Goal: Task Accomplishment & Management: Complete application form

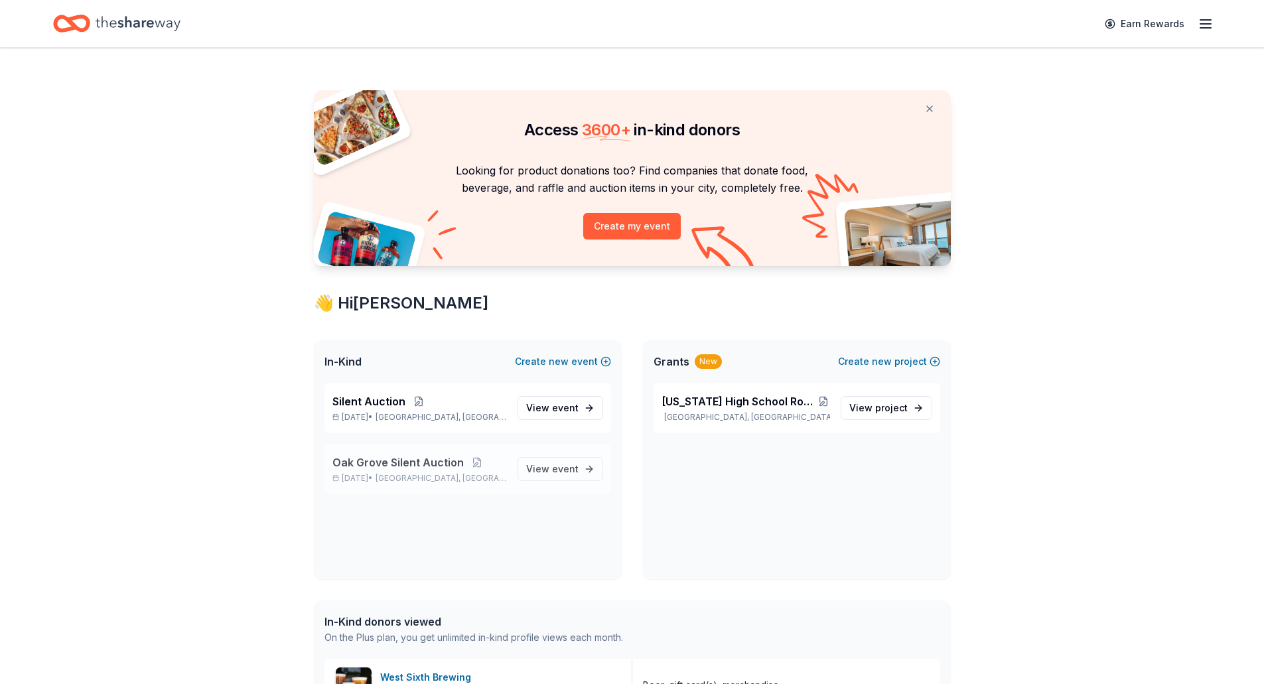
click at [448, 466] on span "Oak Grove Silent Auction" at bounding box center [397, 463] width 131 height 16
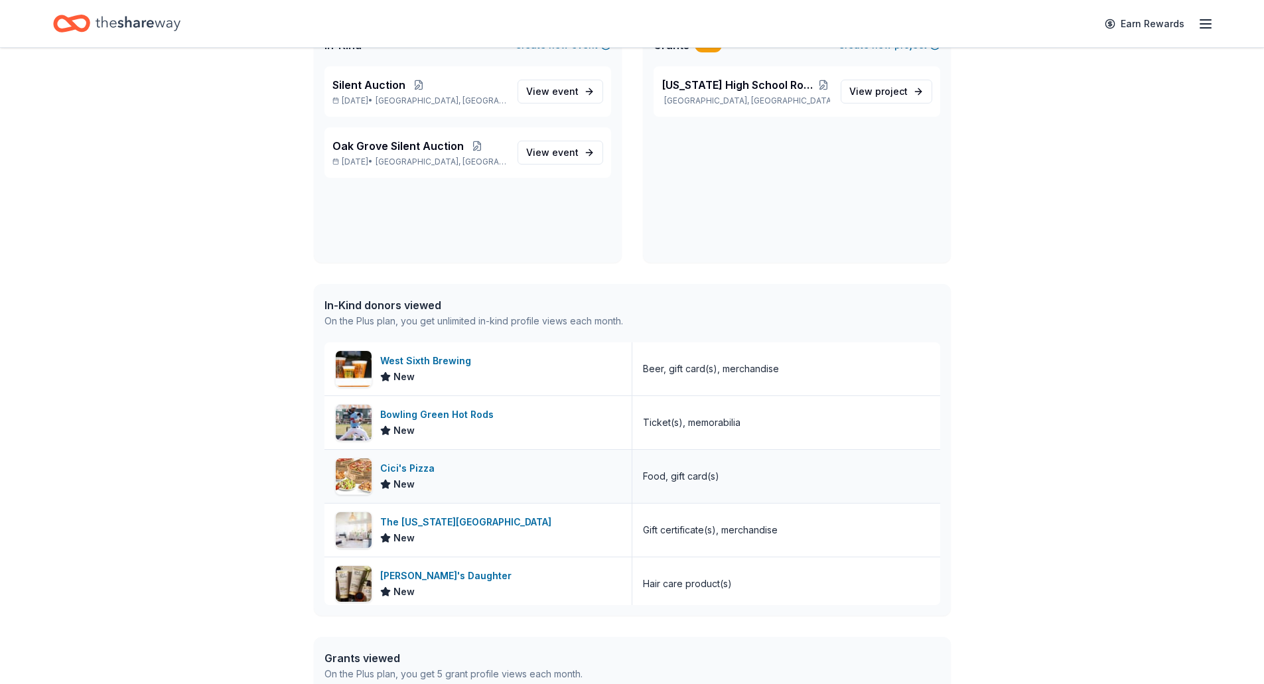
scroll to position [332, 0]
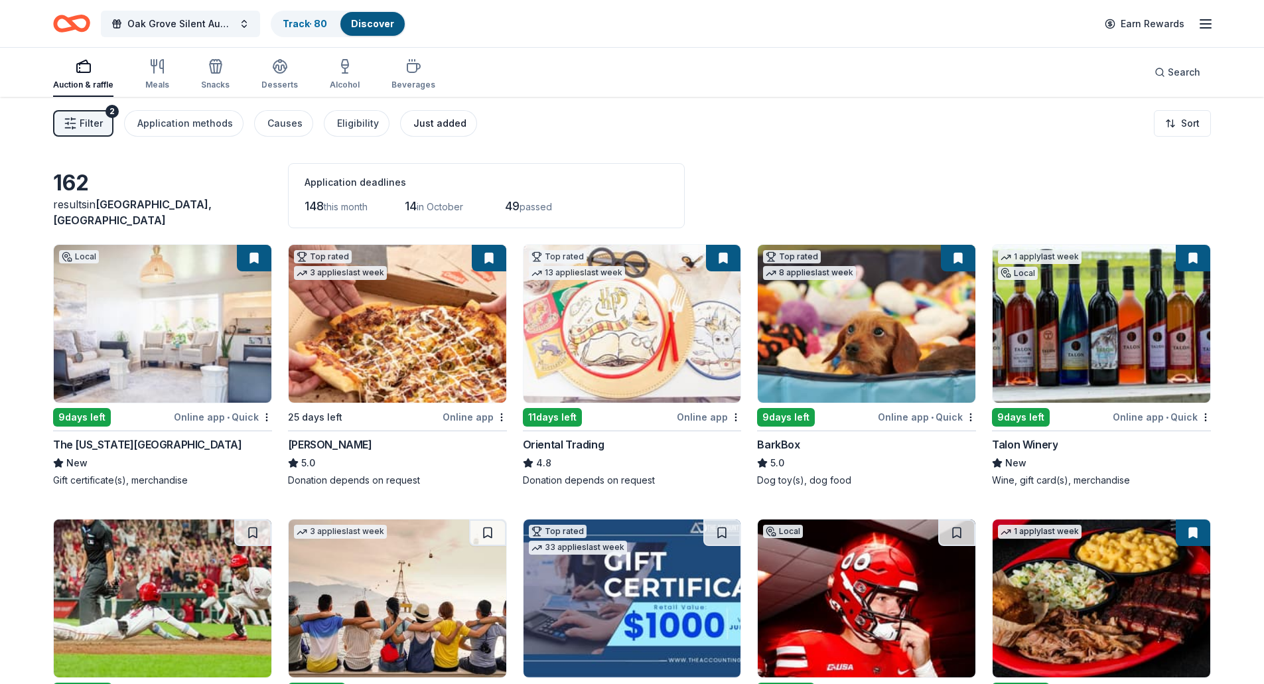
click at [432, 113] on button "Just added" at bounding box center [438, 123] width 77 height 27
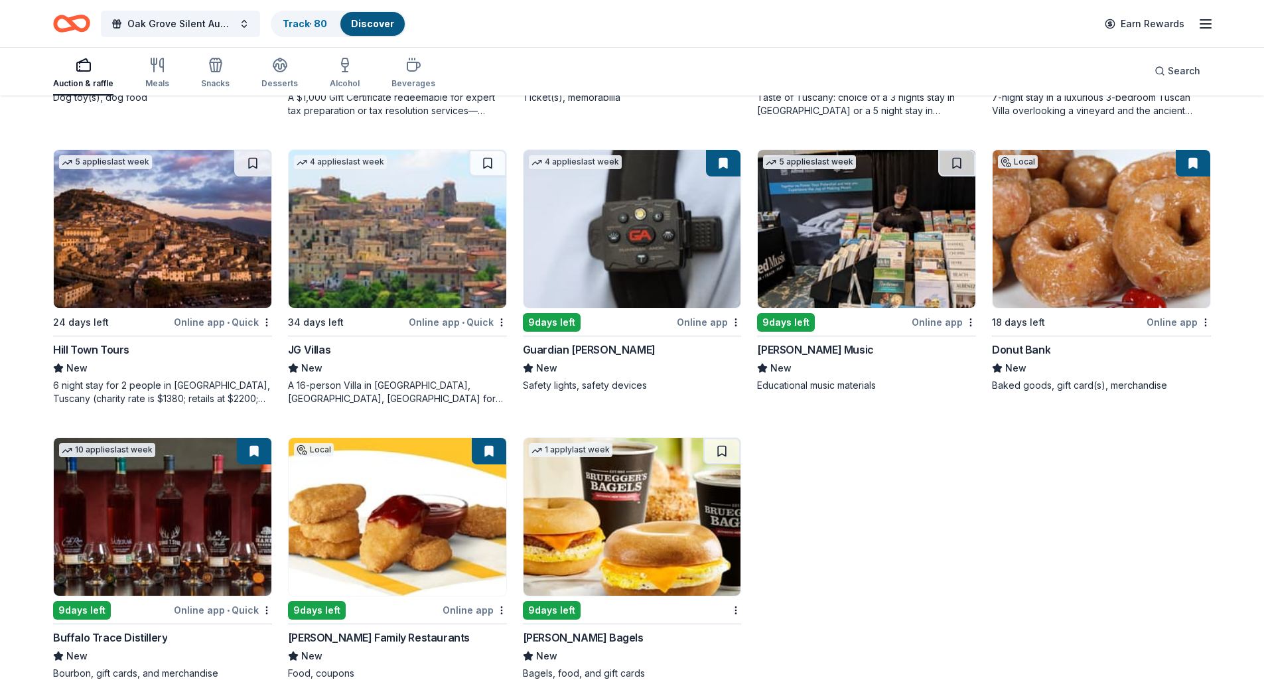
scroll to position [406, 0]
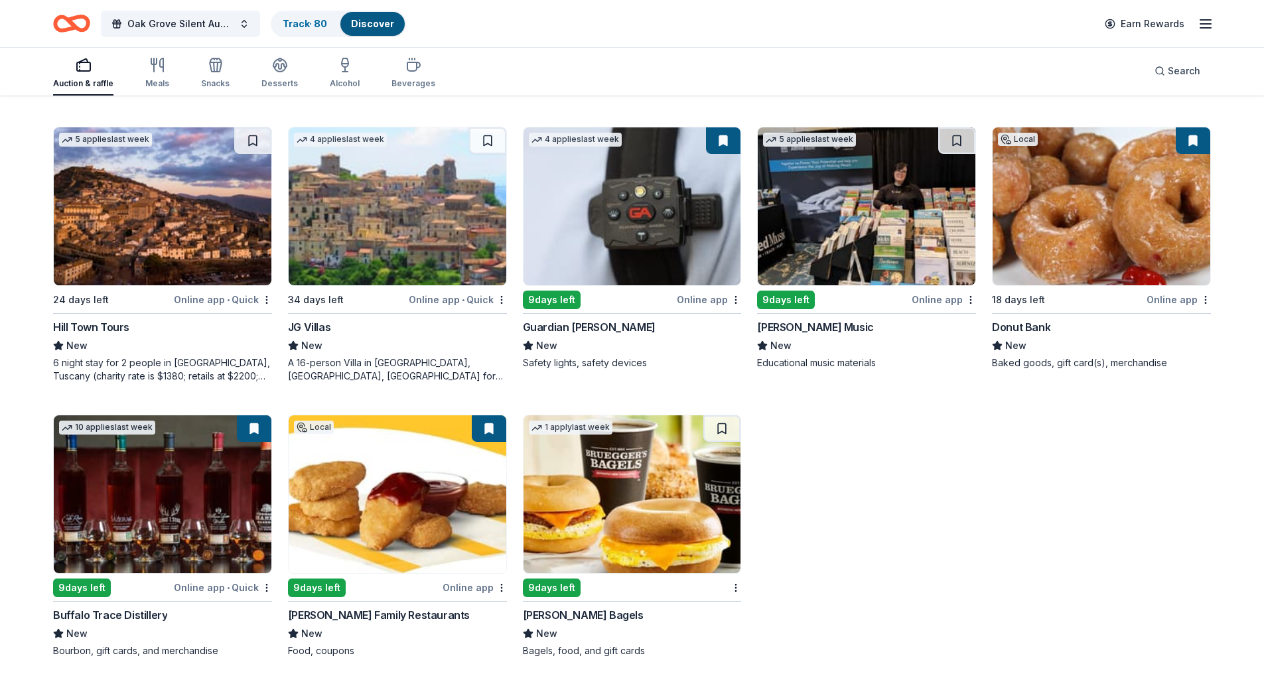
click at [364, 617] on div "Kilroy Family Restaurants" at bounding box center [379, 615] width 182 height 16
click at [603, 617] on div "Bruegger's Bagels" at bounding box center [583, 615] width 121 height 16
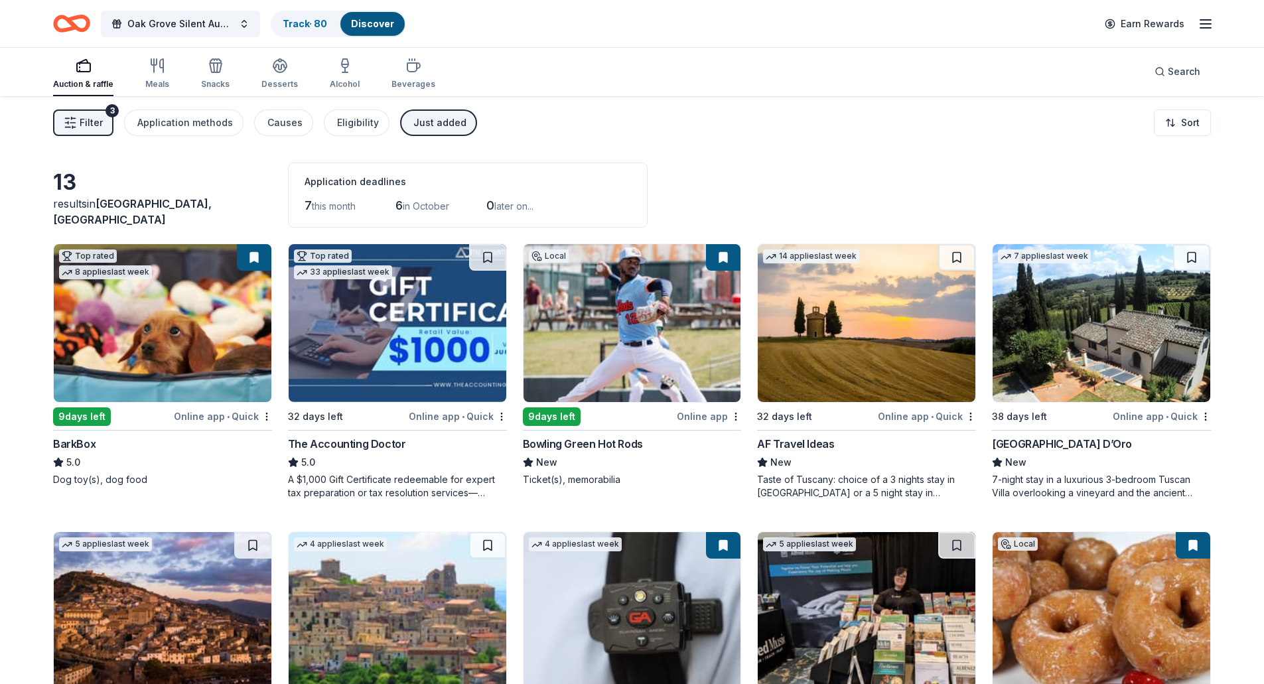
scroll to position [0, 0]
click at [1197, 27] on div "Earn Rewards" at bounding box center [1155, 23] width 117 height 31
click at [1209, 20] on line "button" at bounding box center [1206, 20] width 11 height 0
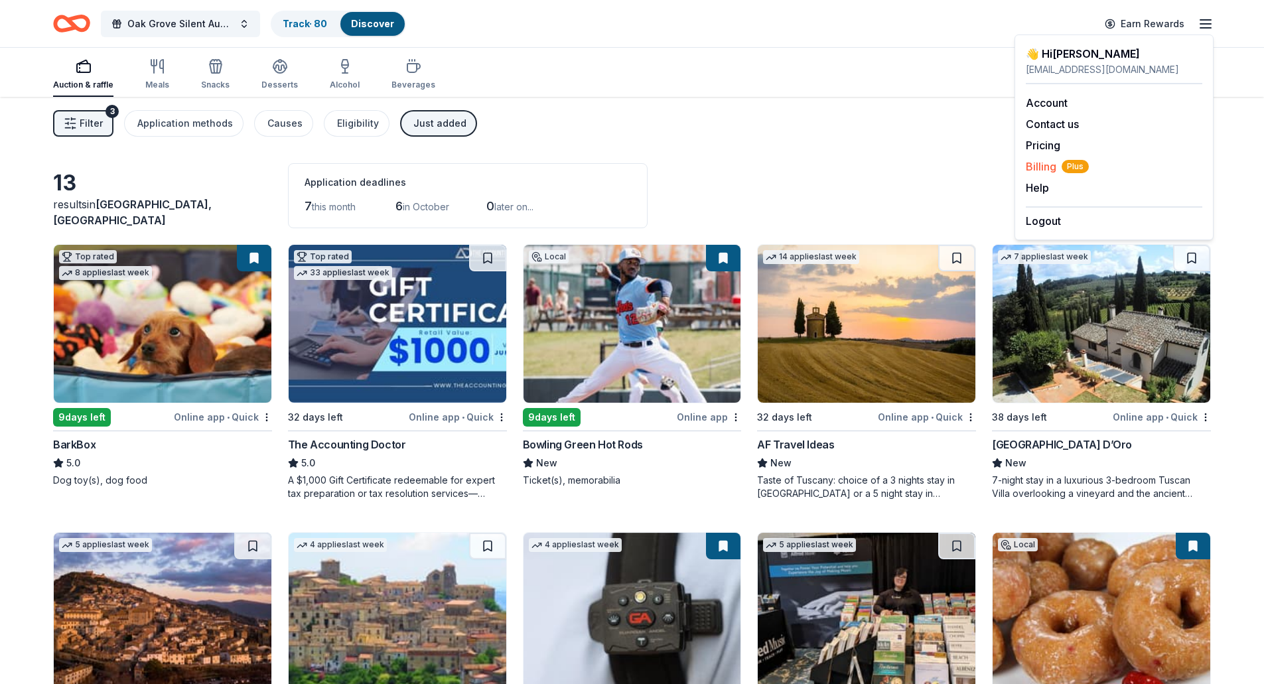
click at [1046, 172] on span "Billing Plus" at bounding box center [1057, 167] width 63 height 16
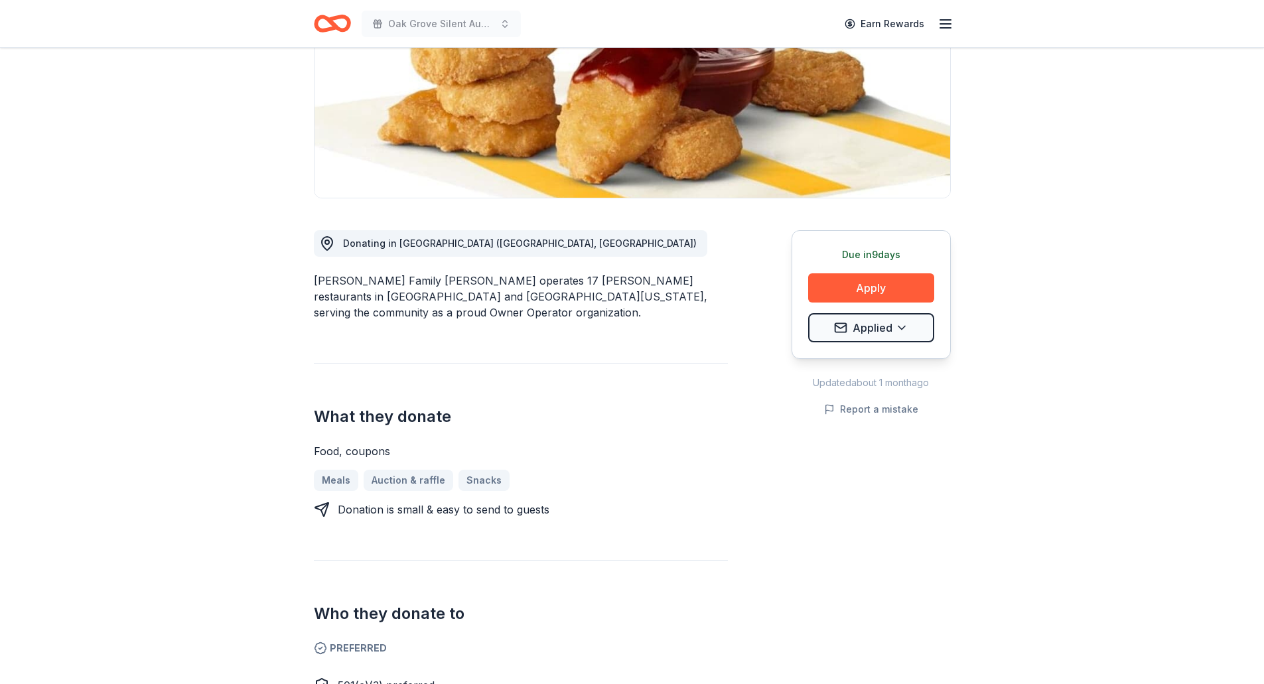
scroll to position [133, 0]
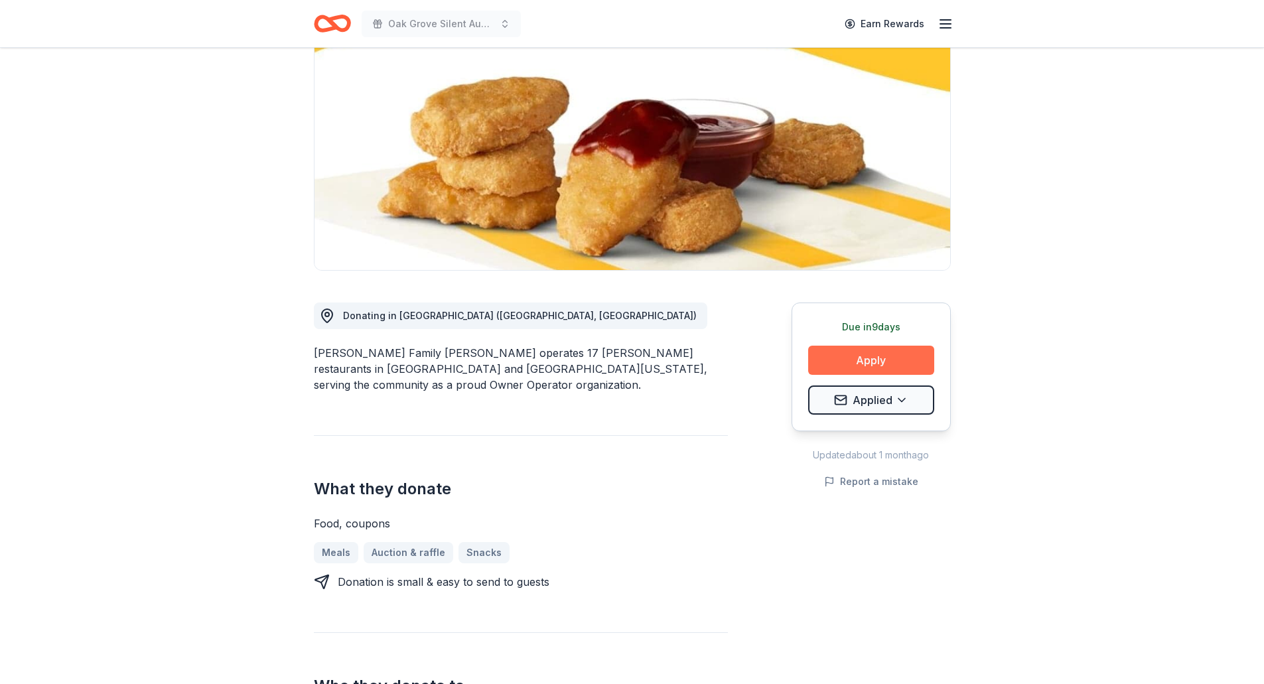
click at [897, 367] on button "Apply" at bounding box center [871, 360] width 126 height 29
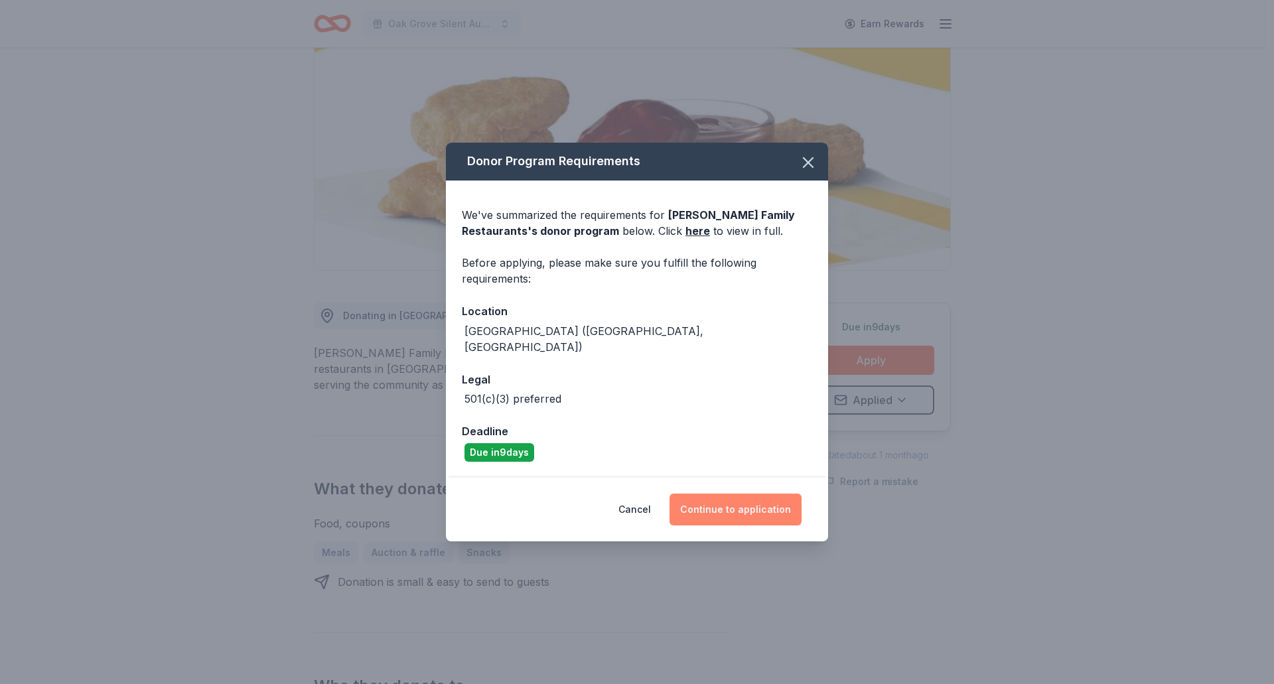
click at [719, 505] on button "Continue to application" at bounding box center [736, 510] width 132 height 32
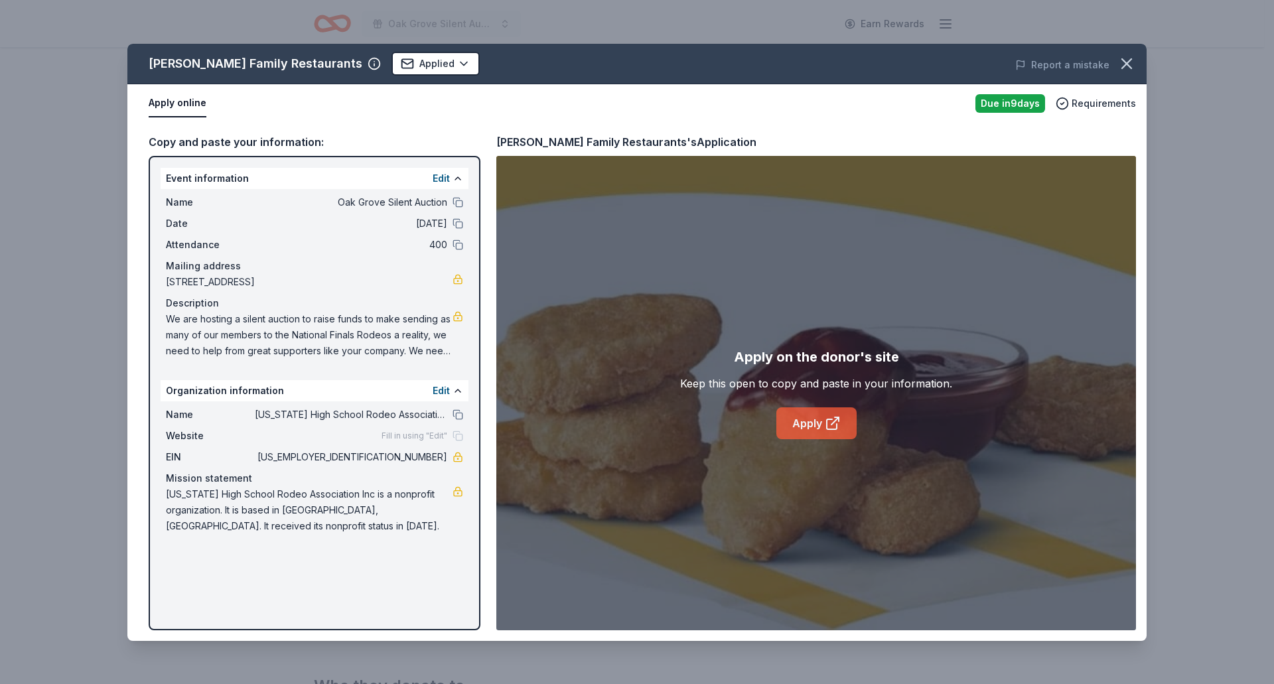
click at [810, 431] on link "Apply" at bounding box center [816, 423] width 80 height 32
drag, startPoint x: 1125, startPoint y: 64, endPoint x: 939, endPoint y: 268, distance: 276.3
click at [1126, 64] on icon "button" at bounding box center [1127, 63] width 19 height 19
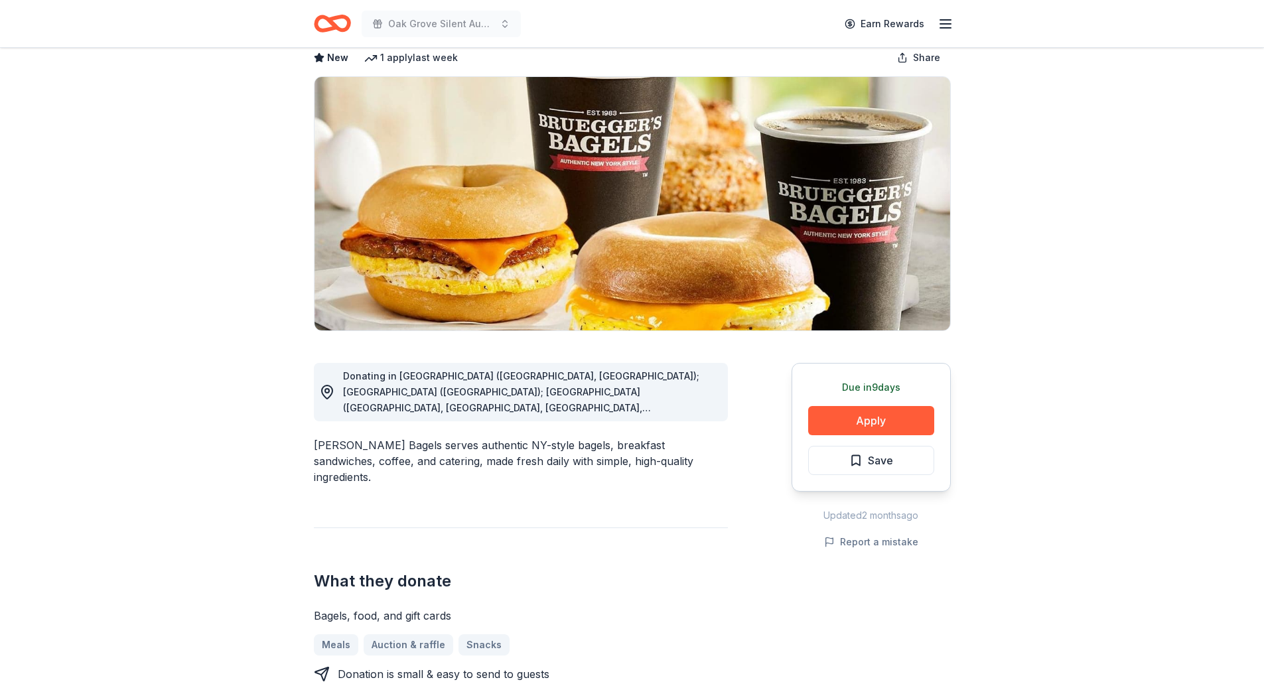
scroll to position [133, 0]
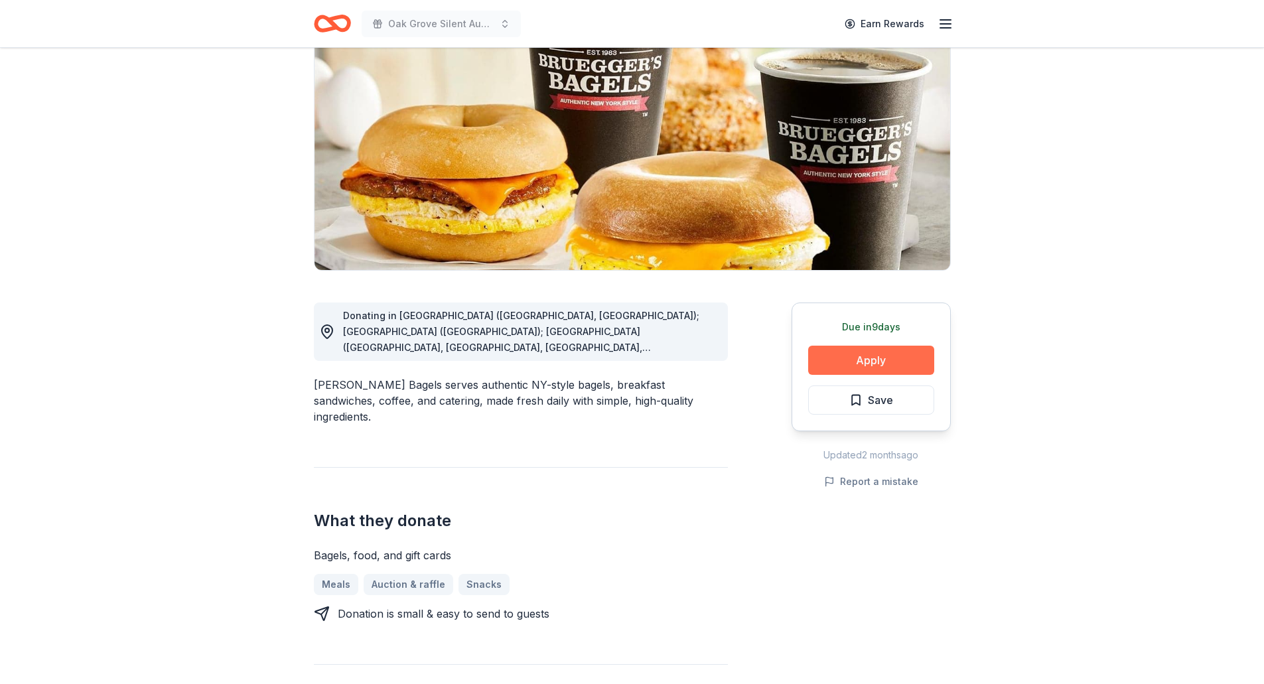
click at [911, 366] on button "Apply" at bounding box center [871, 360] width 126 height 29
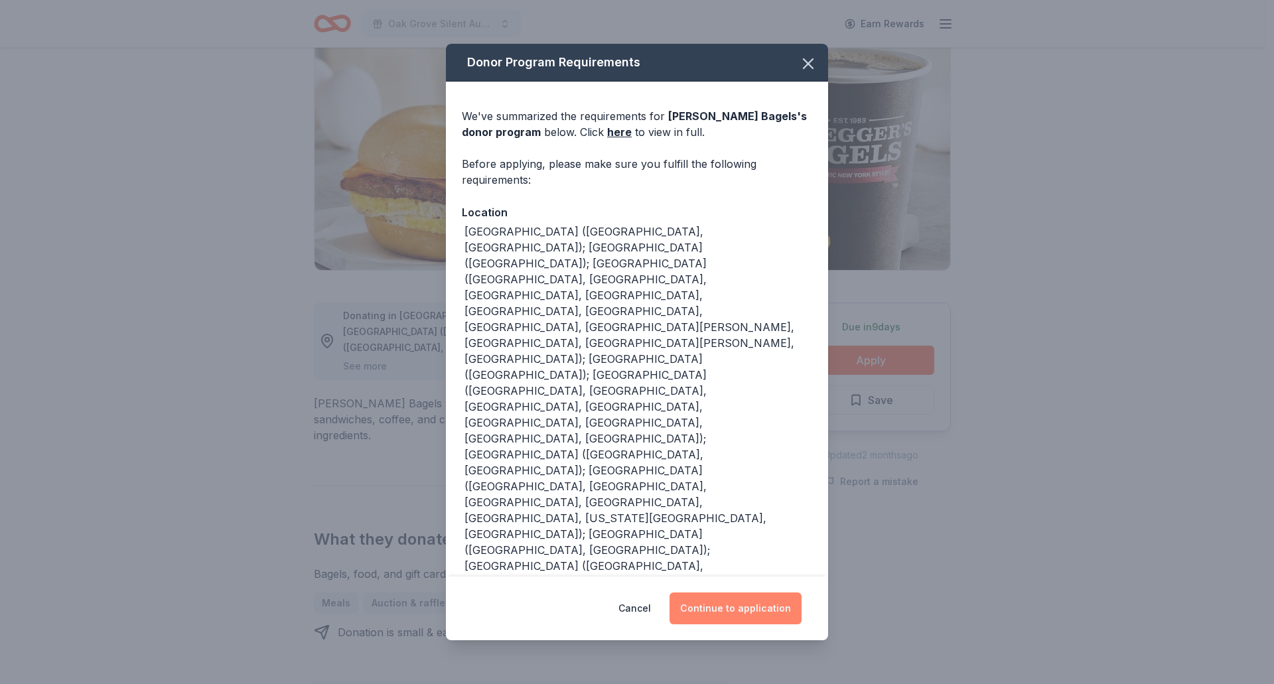
click at [690, 609] on button "Continue to application" at bounding box center [736, 609] width 132 height 32
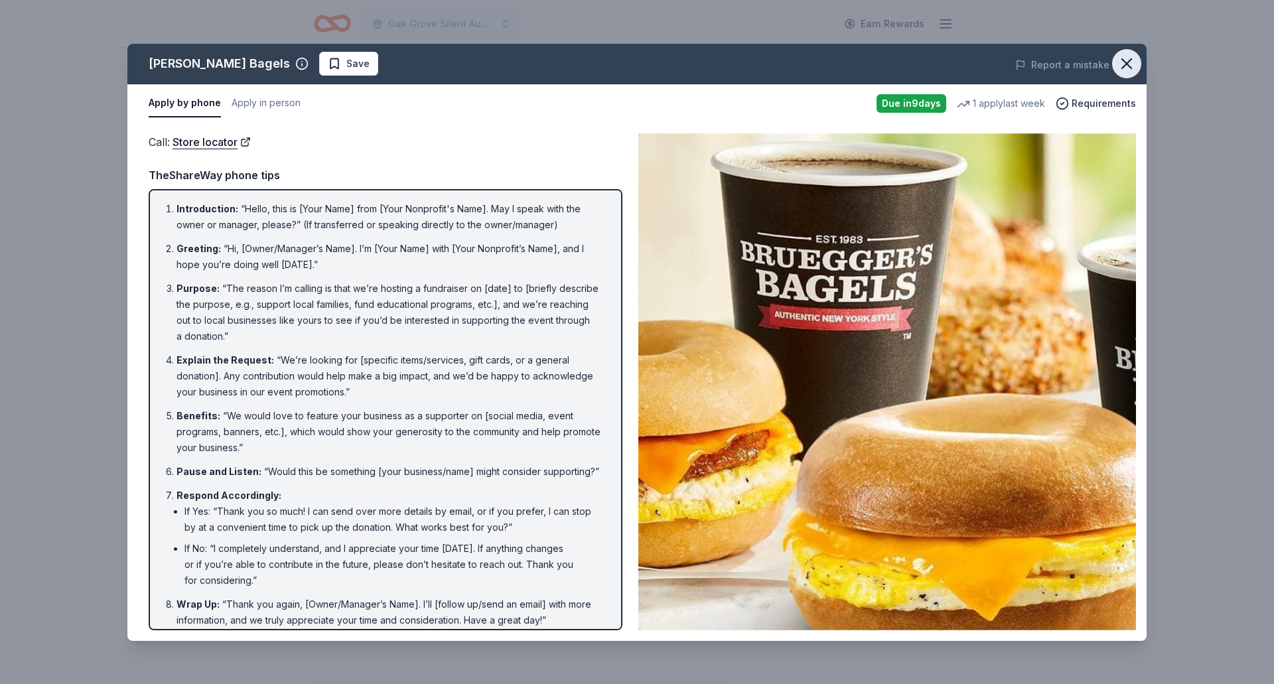
click at [1124, 58] on icon "button" at bounding box center [1127, 63] width 19 height 19
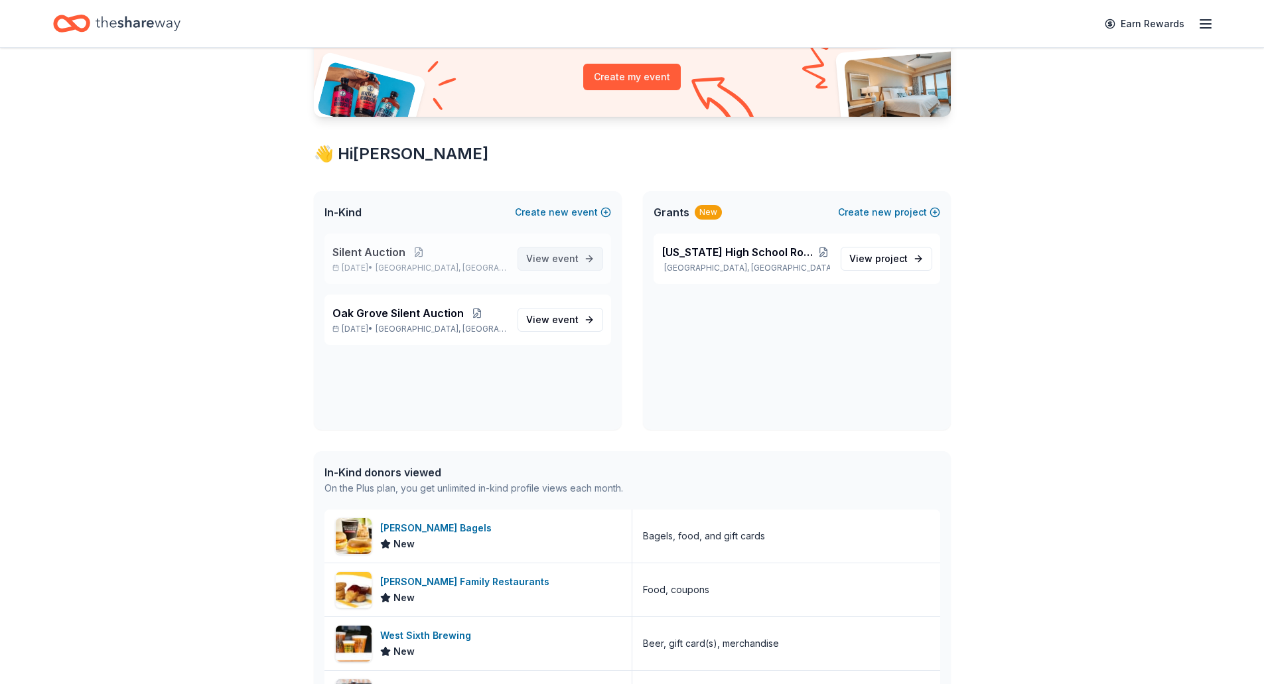
scroll to position [133, 0]
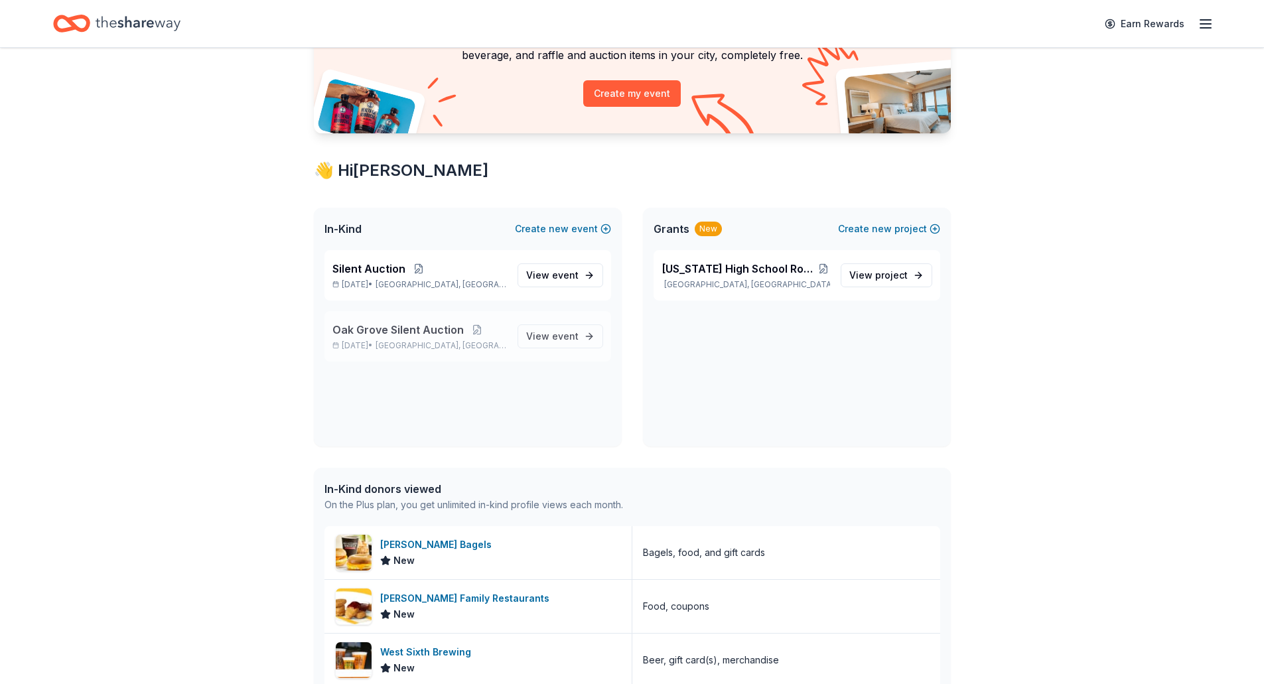
click at [407, 341] on span "[GEOGRAPHIC_DATA], [GEOGRAPHIC_DATA]" at bounding box center [441, 345] width 131 height 11
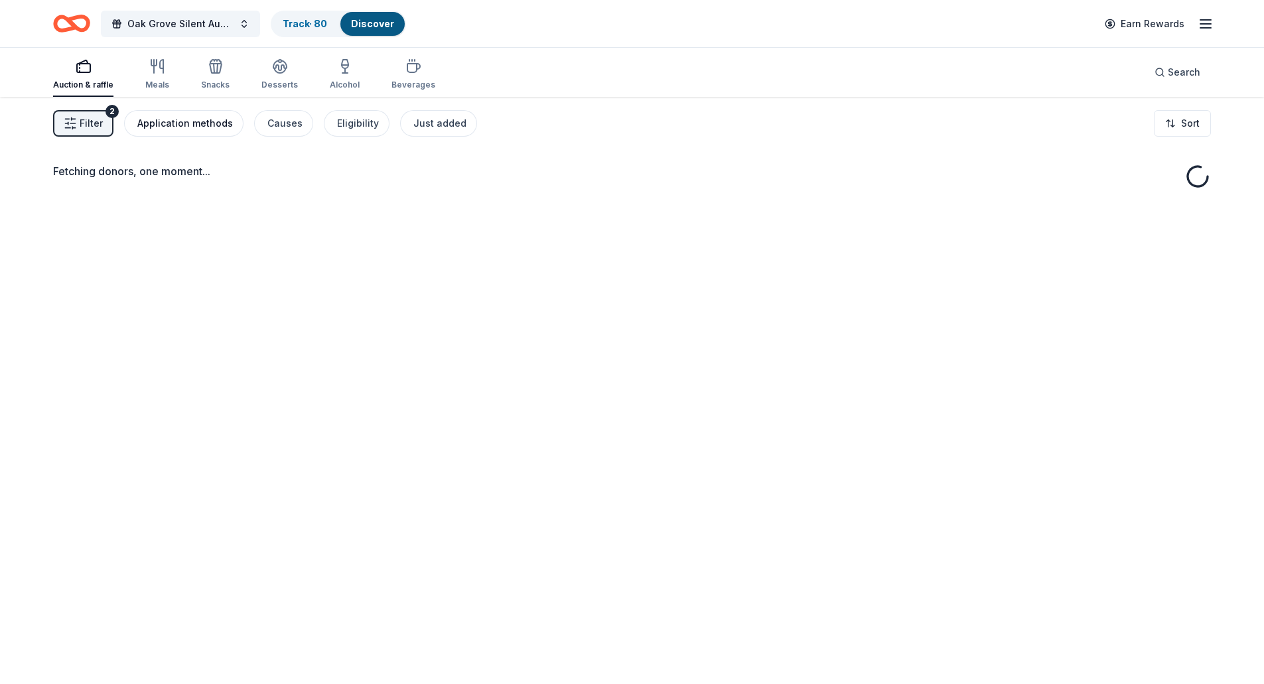
click at [159, 131] on div "Application methods" at bounding box center [185, 123] width 96 height 16
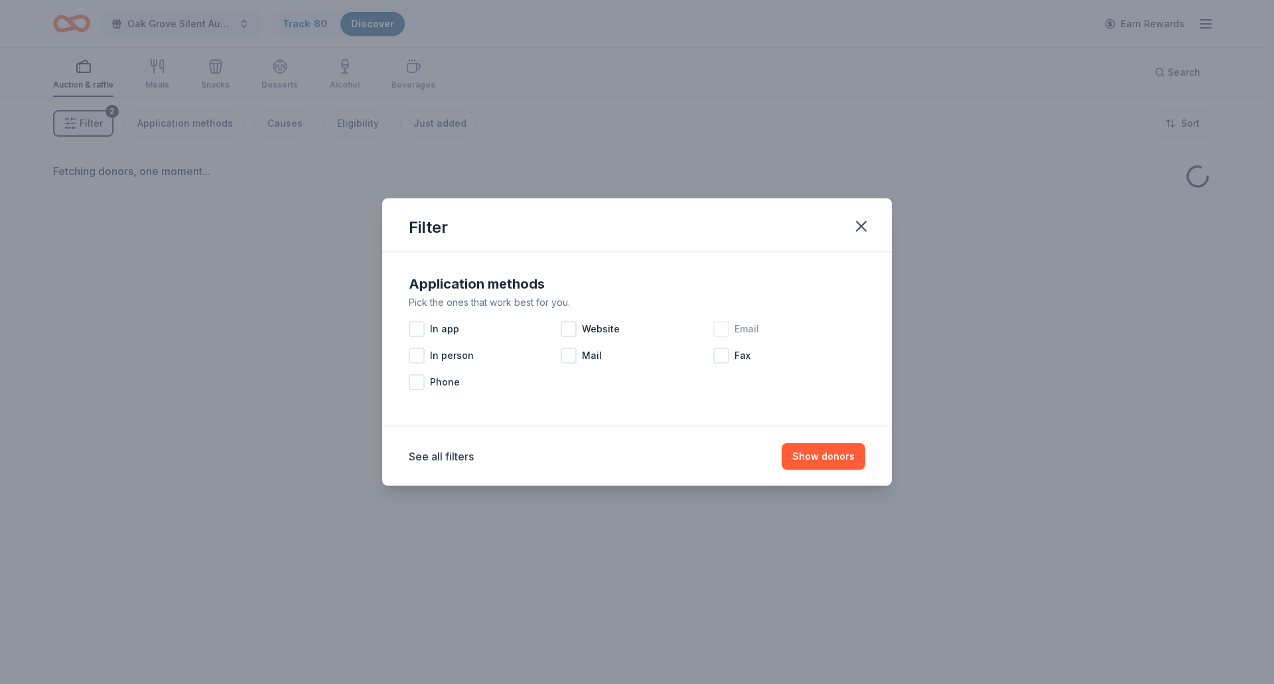
click at [743, 328] on span "Email" at bounding box center [747, 329] width 25 height 16
click at [838, 454] on button "Show donors" at bounding box center [824, 456] width 84 height 27
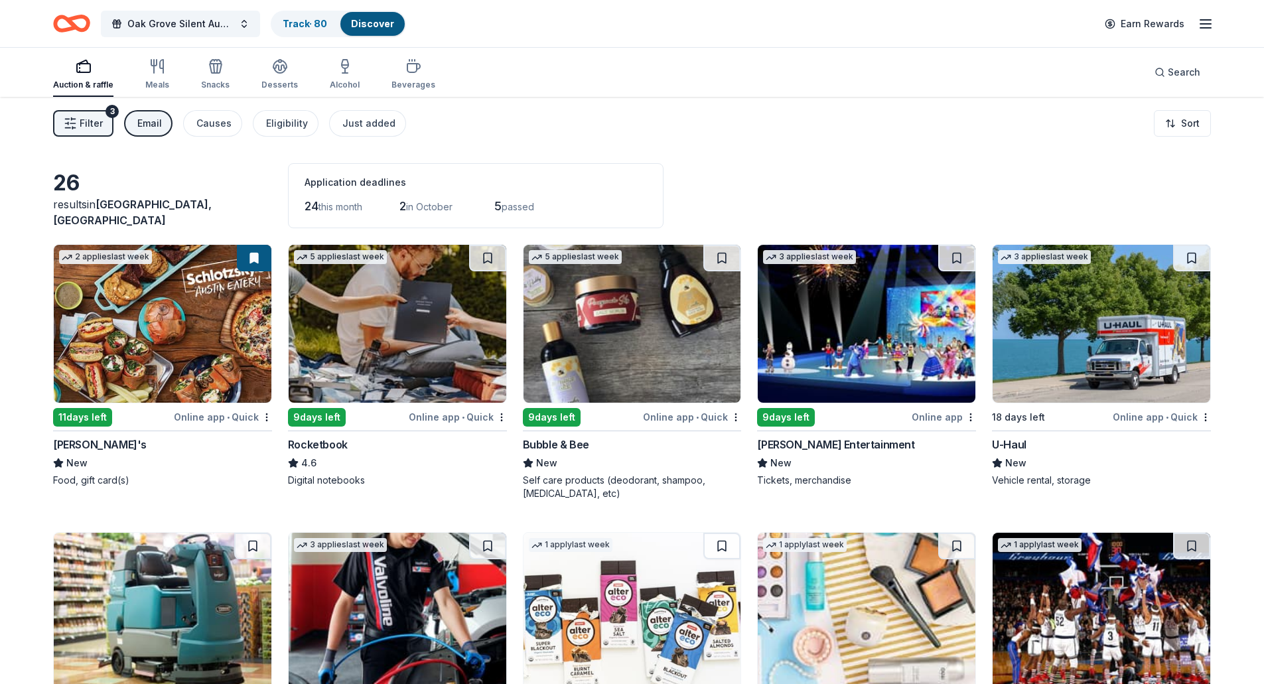
click at [80, 116] on span "Filter" at bounding box center [91, 123] width 23 height 16
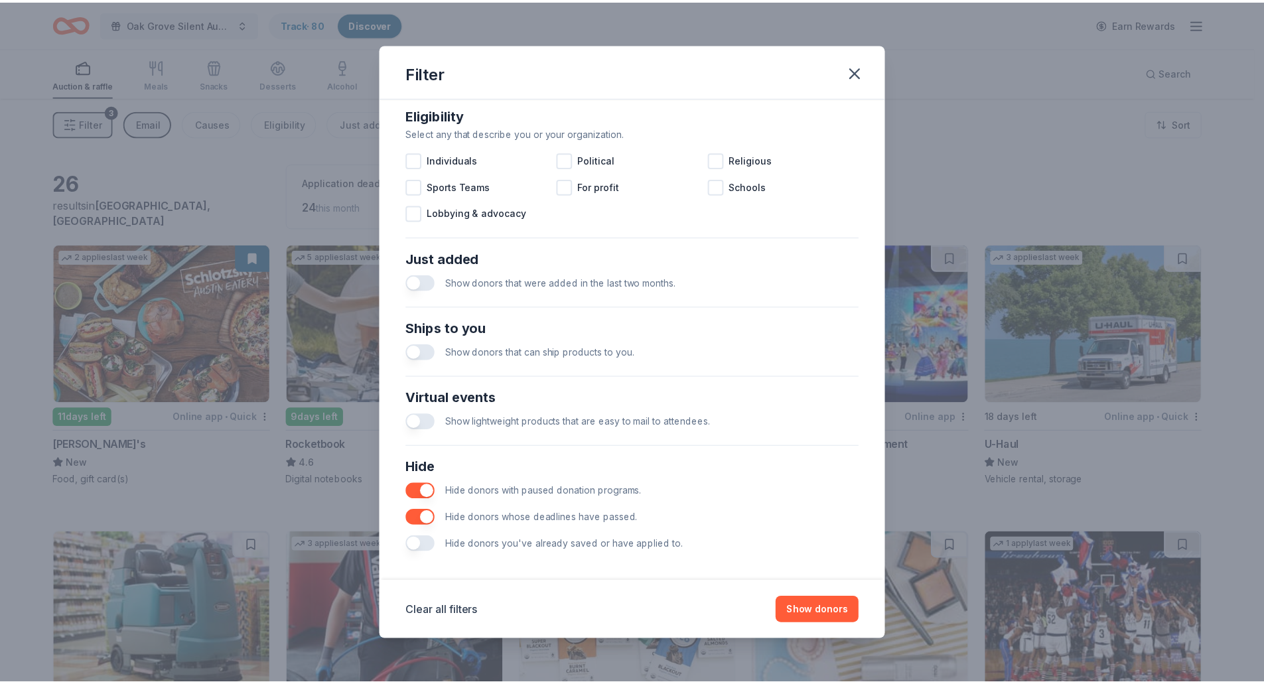
scroll to position [390, 0]
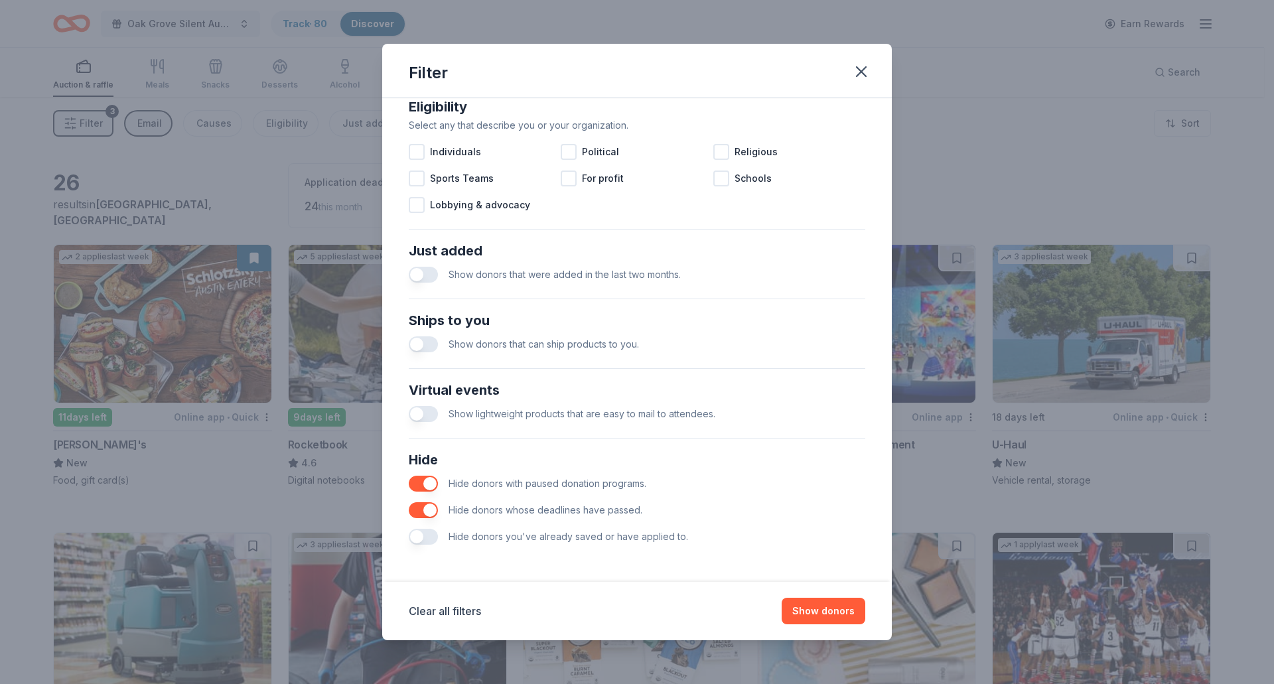
drag, startPoint x: 425, startPoint y: 536, endPoint x: 437, endPoint y: 539, distance: 11.6
click at [426, 536] on button "button" at bounding box center [423, 537] width 29 height 16
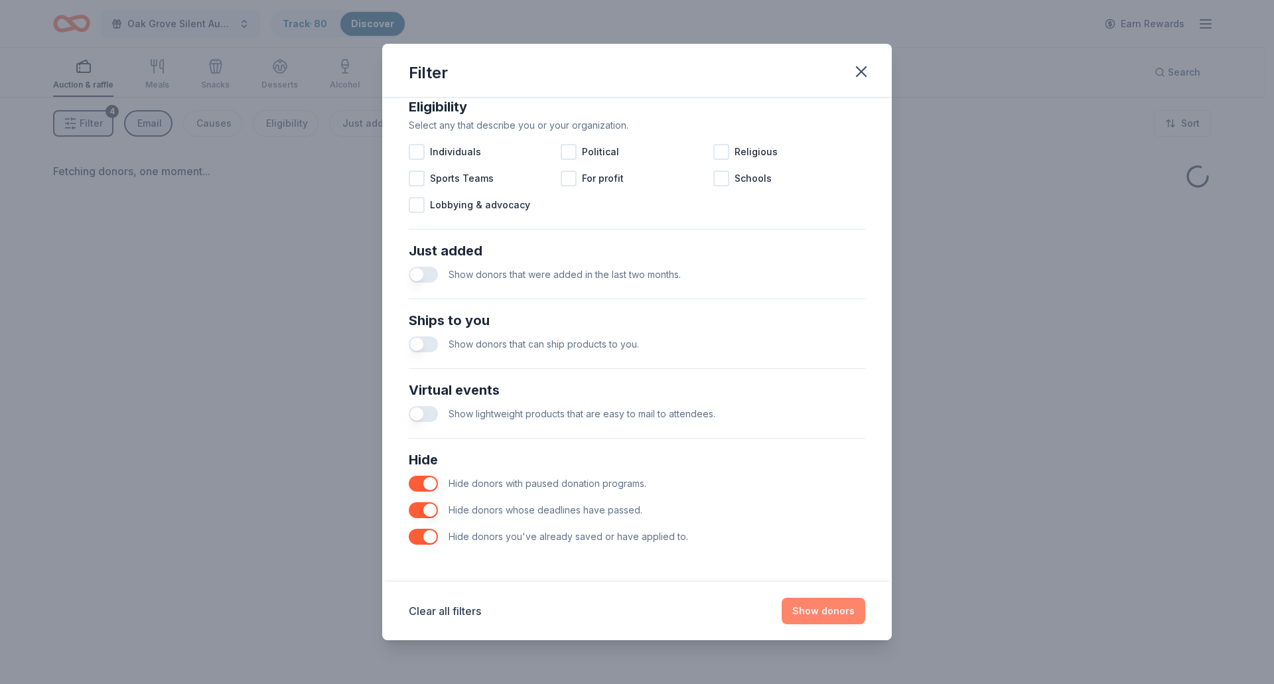
drag, startPoint x: 802, startPoint y: 615, endPoint x: 784, endPoint y: 608, distance: 20.0
click at [802, 615] on button "Show donors" at bounding box center [824, 611] width 84 height 27
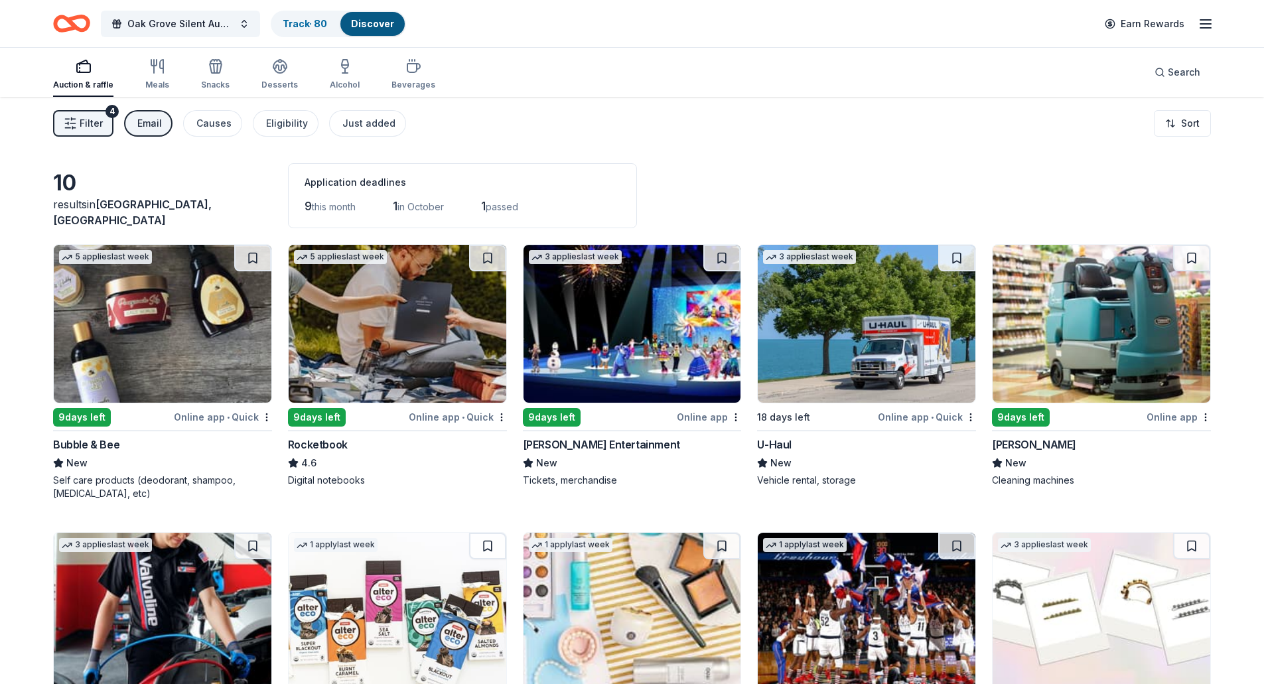
click at [147, 119] on div "Email" at bounding box center [149, 123] width 25 height 16
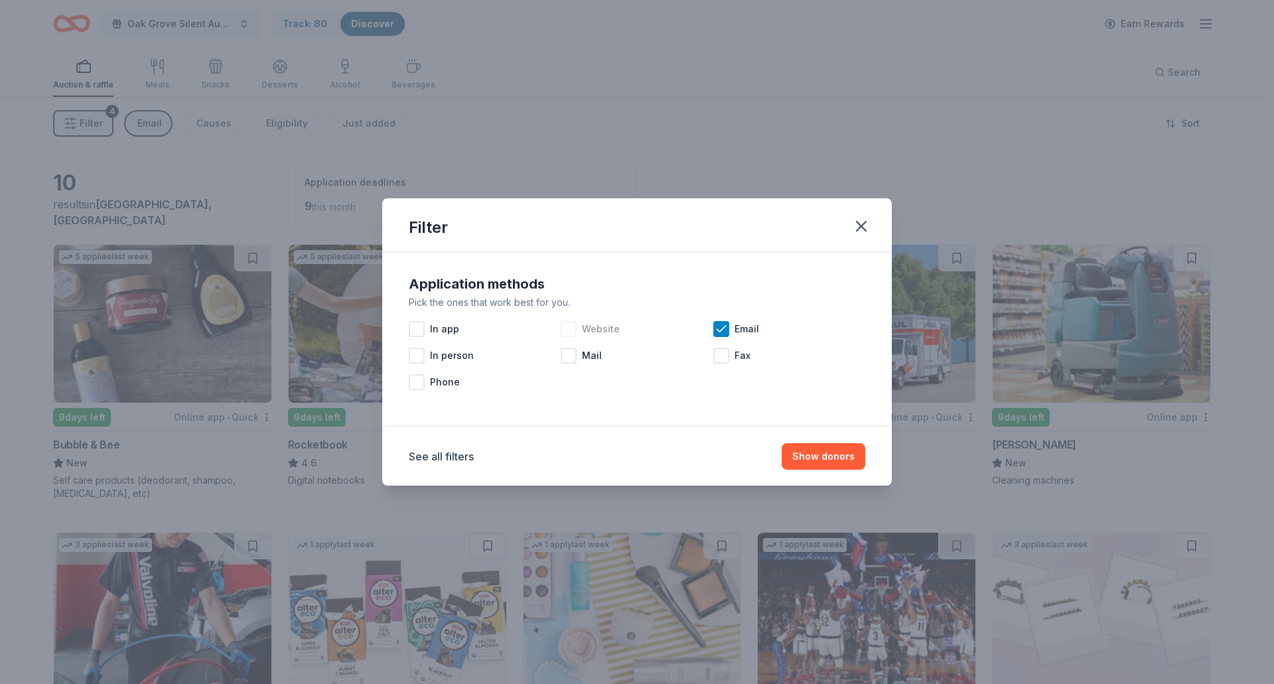
click at [591, 329] on span "Website" at bounding box center [601, 329] width 38 height 16
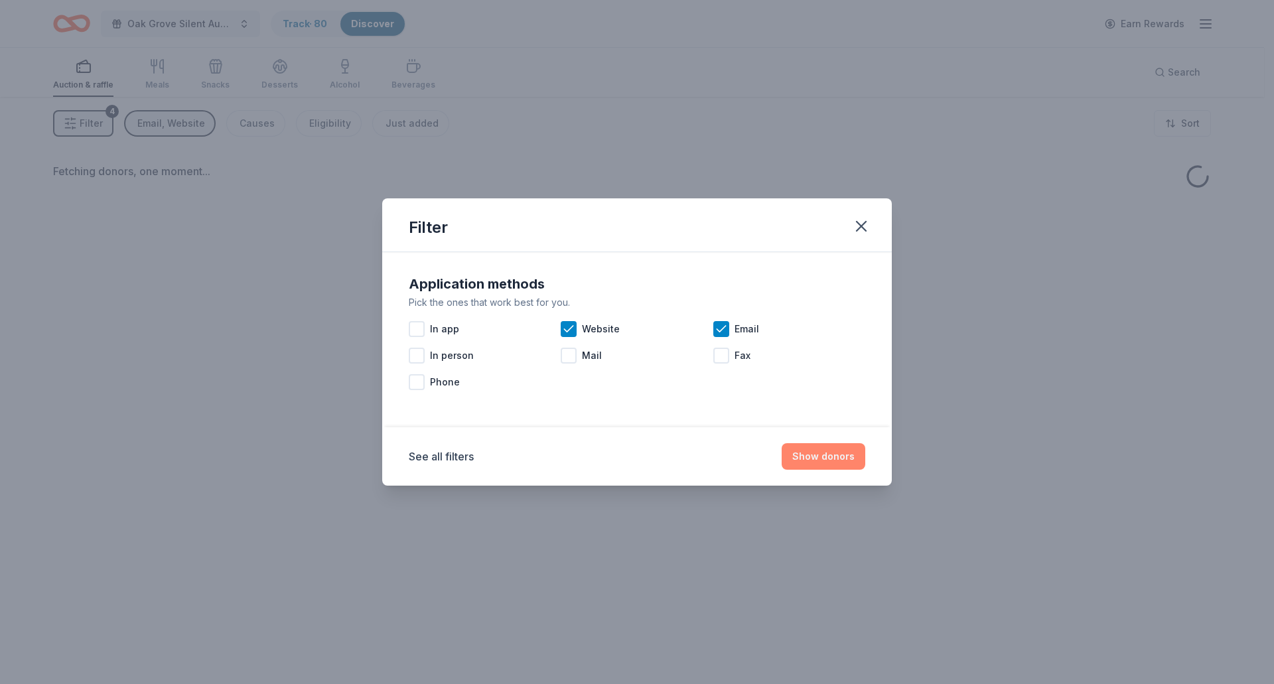
click at [826, 460] on button "Show donors" at bounding box center [824, 456] width 84 height 27
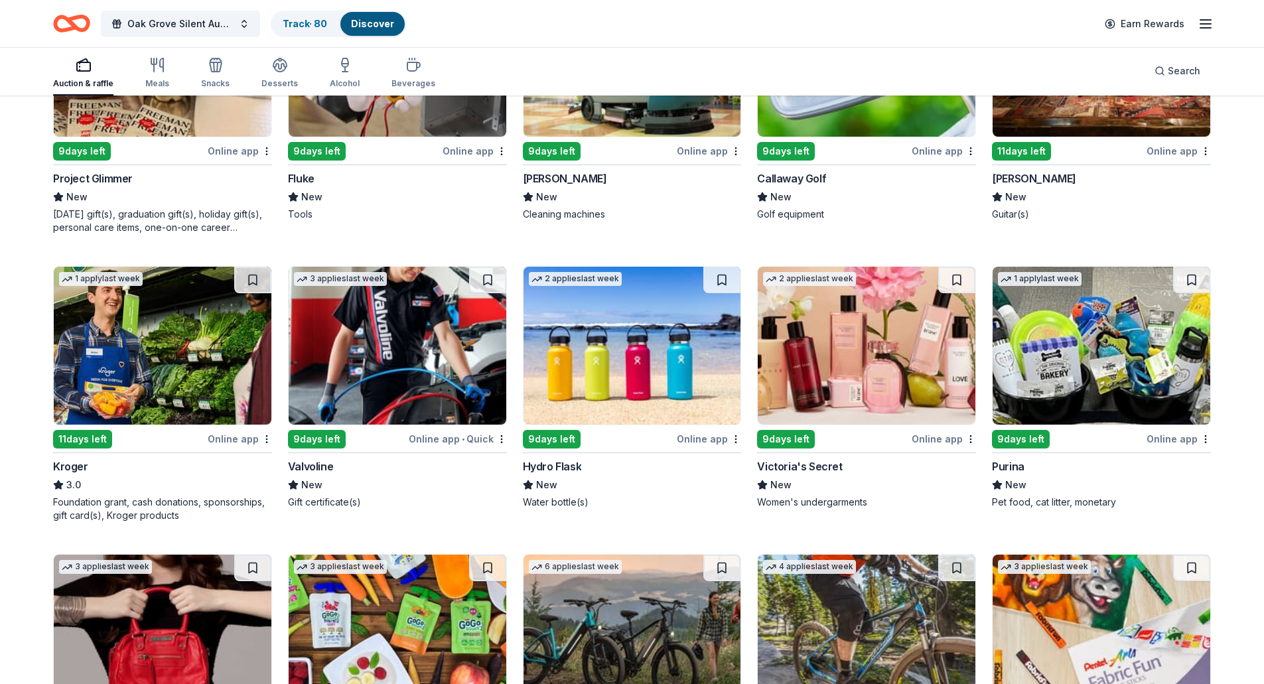
scroll to position [2045, 0]
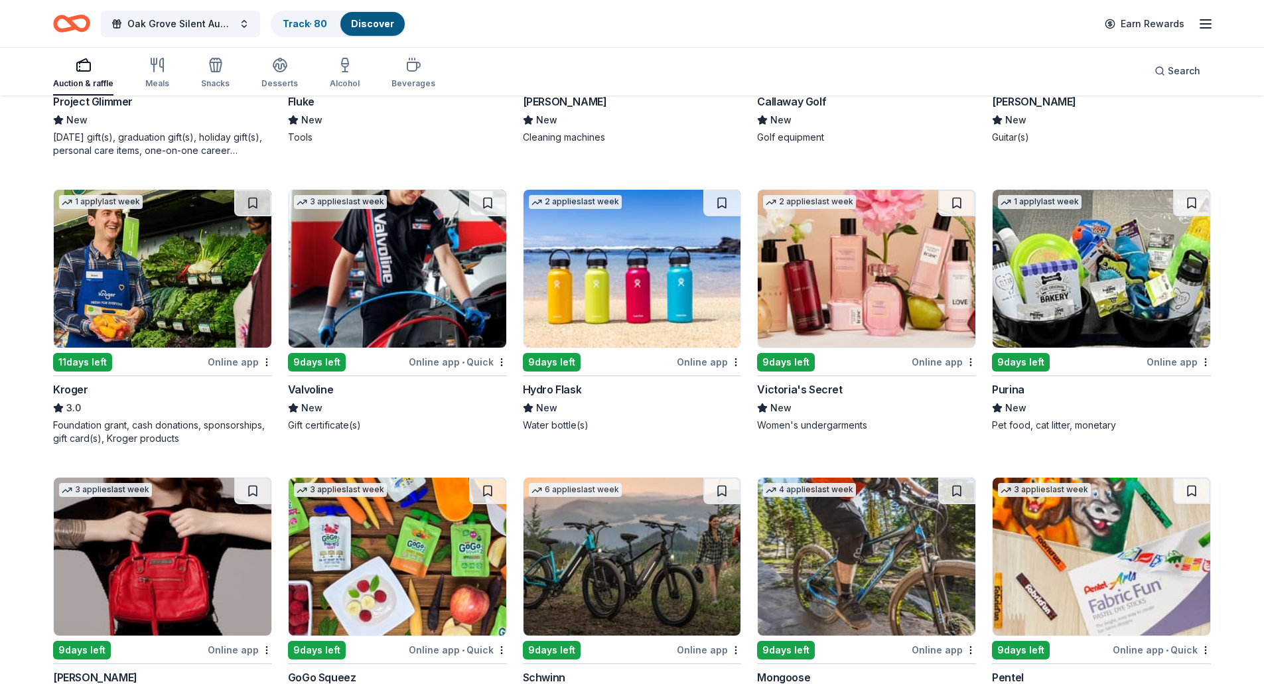
click at [836, 277] on img at bounding box center [867, 269] width 218 height 158
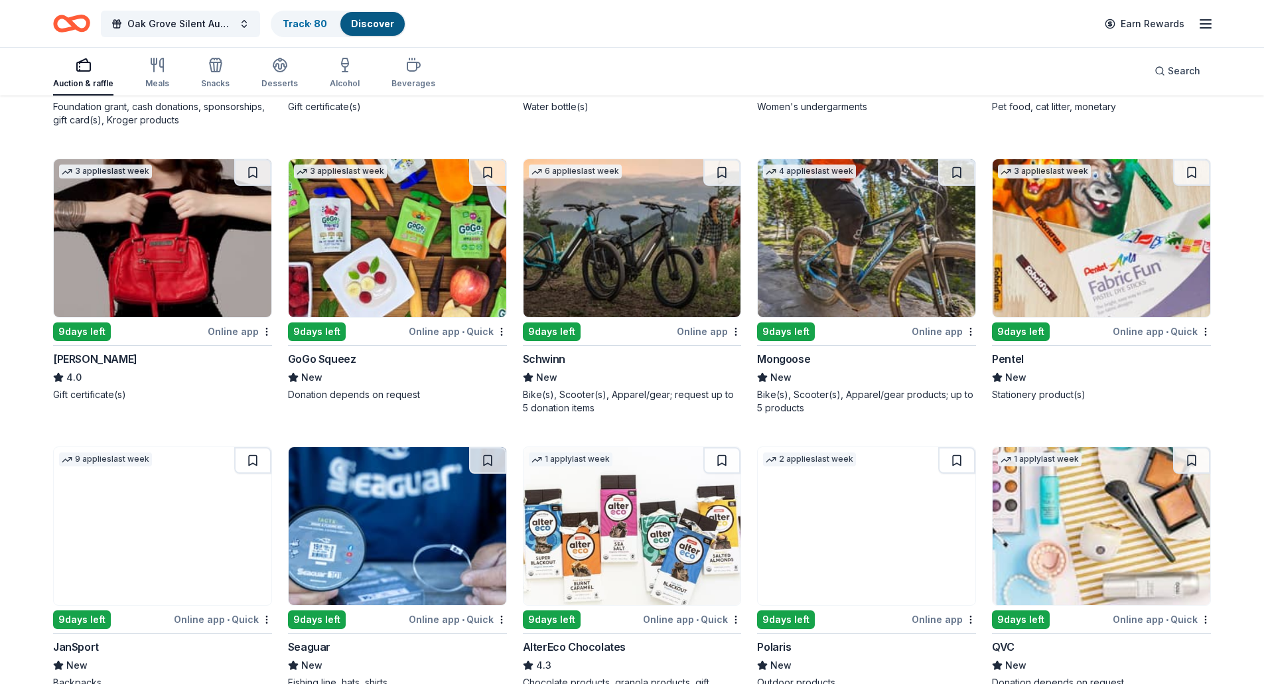
scroll to position [2377, 0]
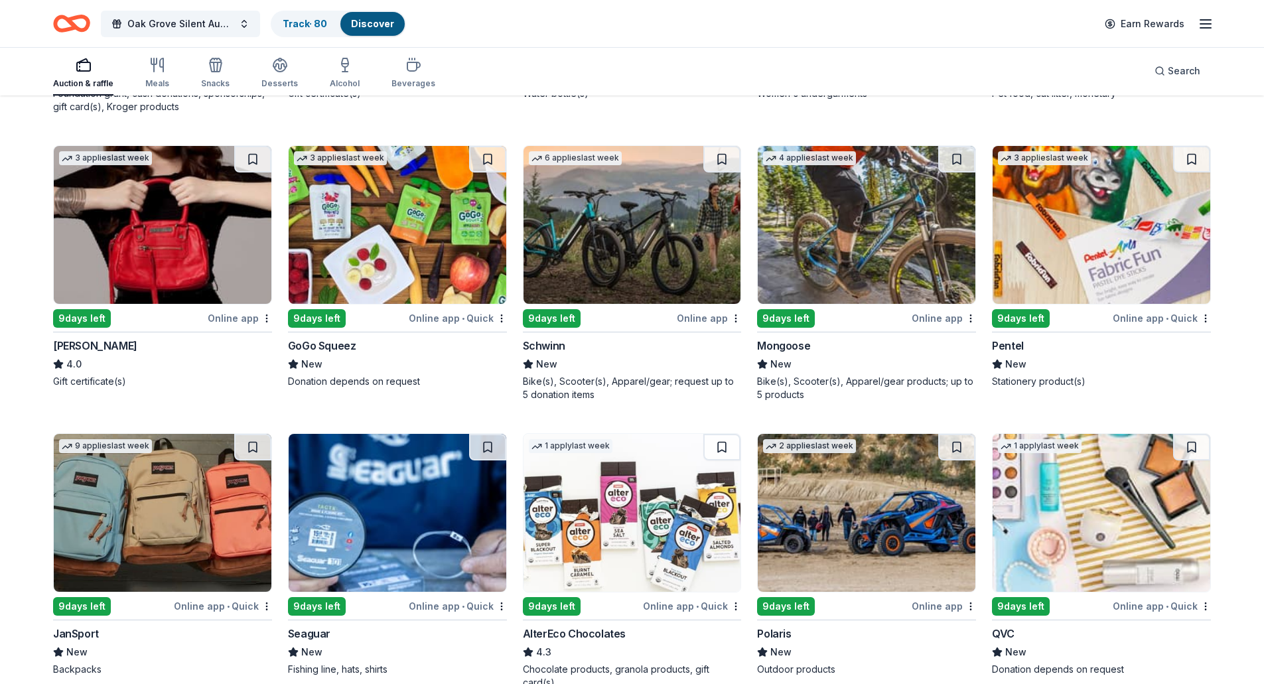
click at [634, 244] on img at bounding box center [633, 225] width 218 height 158
click at [958, 157] on button at bounding box center [956, 159] width 37 height 27
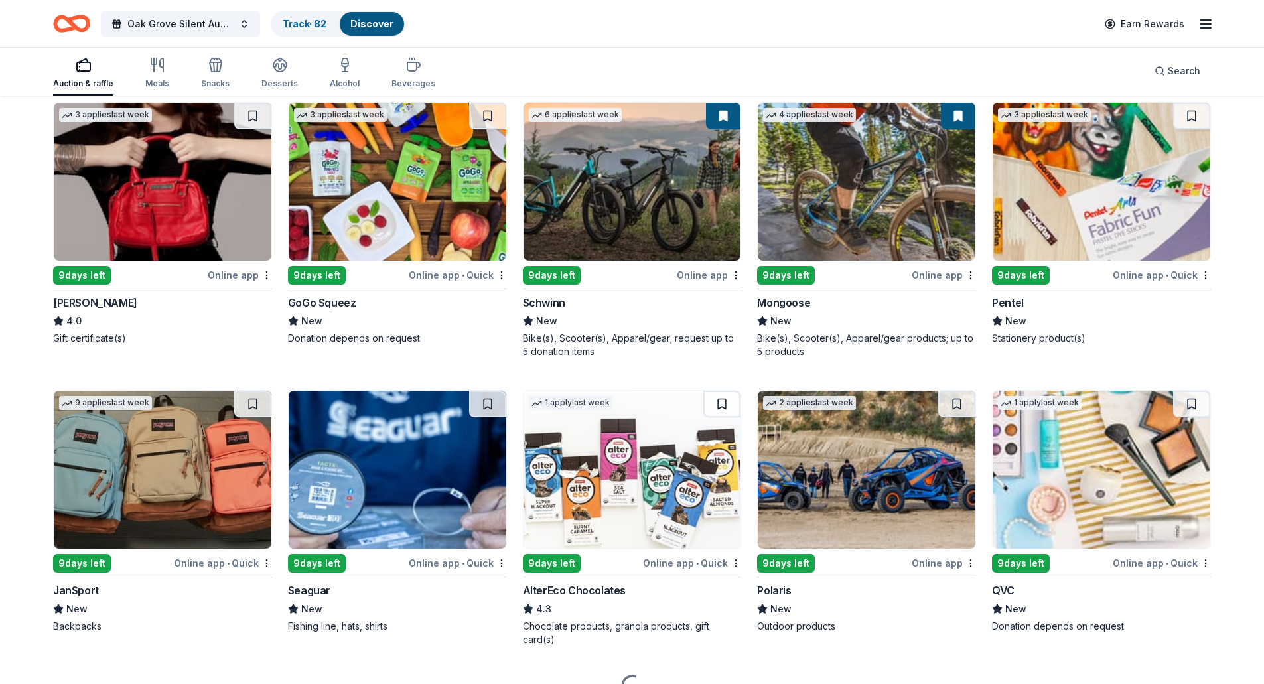
scroll to position [2443, 0]
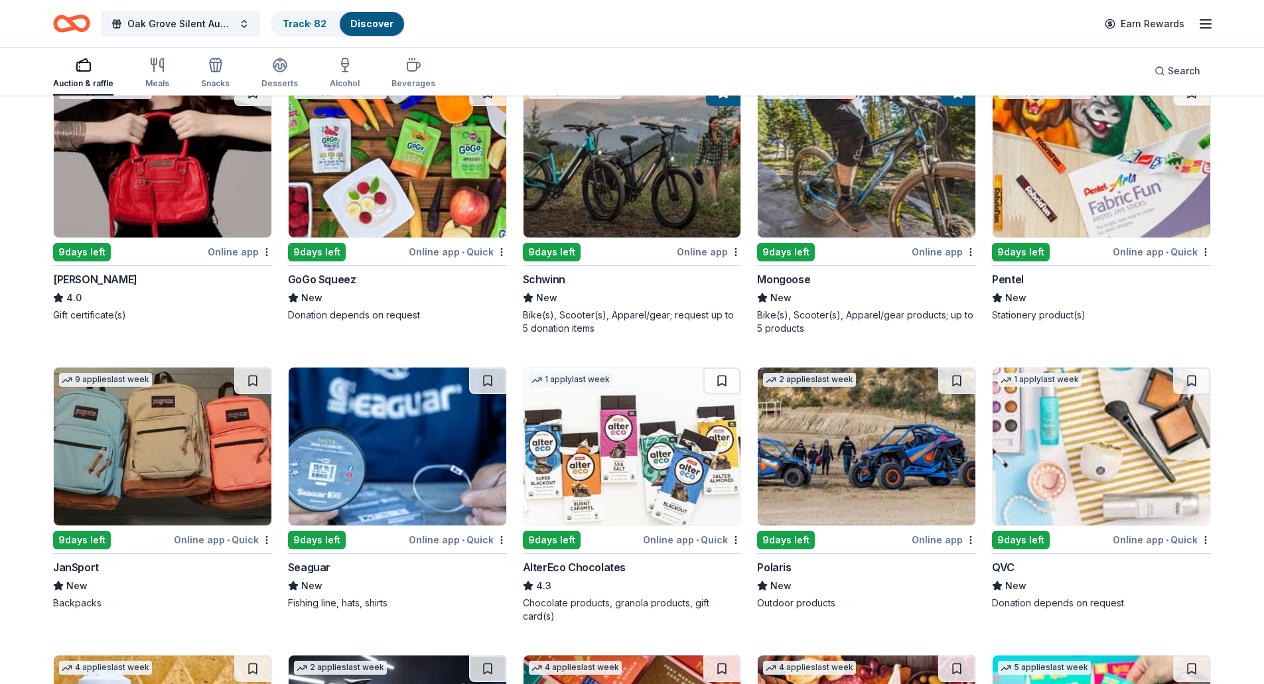
click at [125, 501] on img at bounding box center [163, 447] width 218 height 158
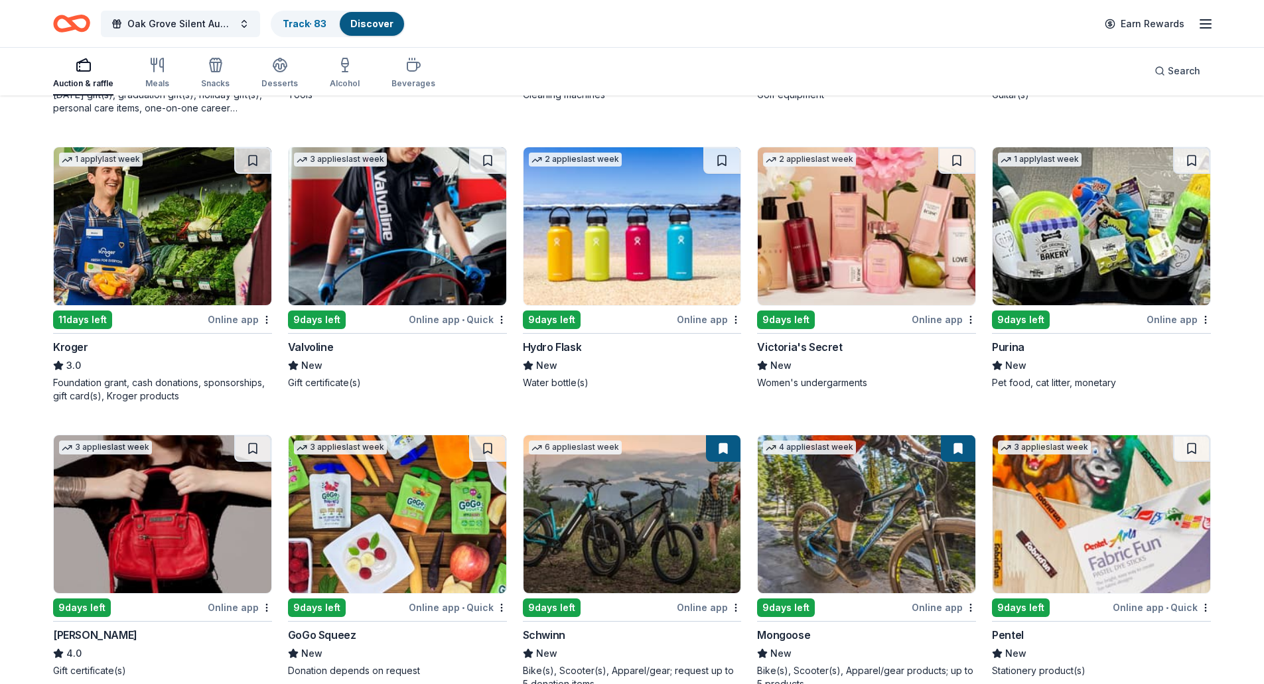
scroll to position [2078, 0]
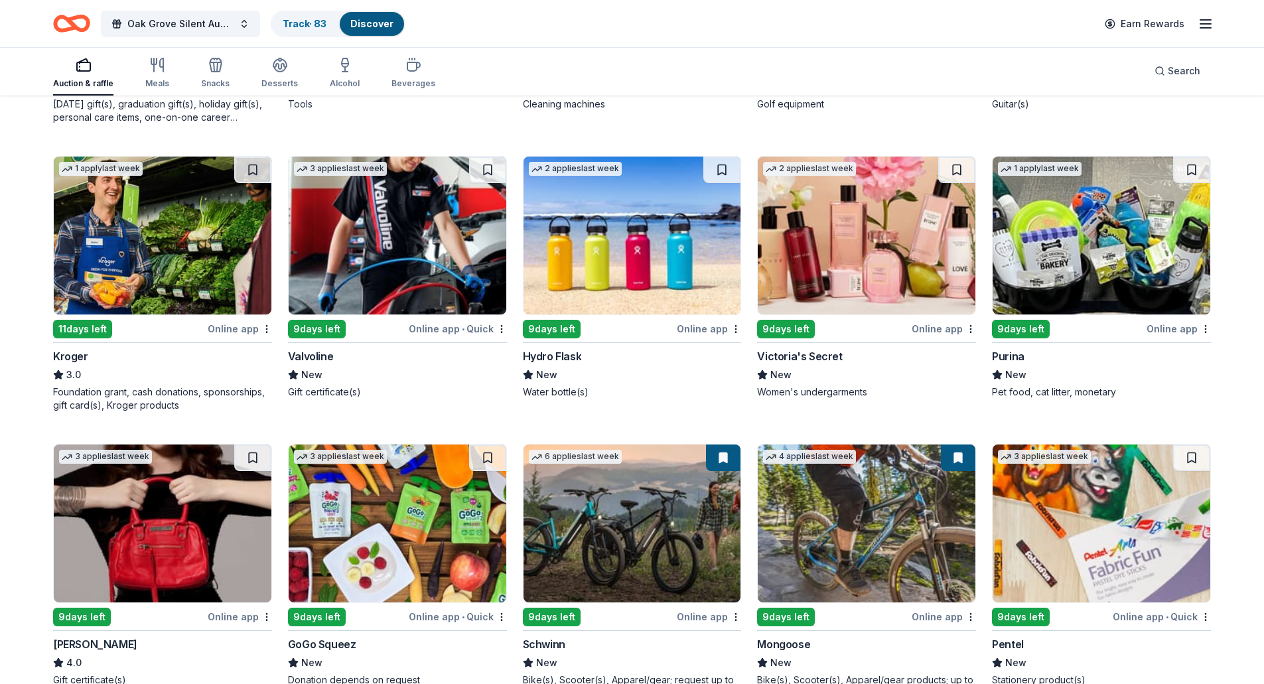
click at [616, 293] on img at bounding box center [633, 236] width 218 height 158
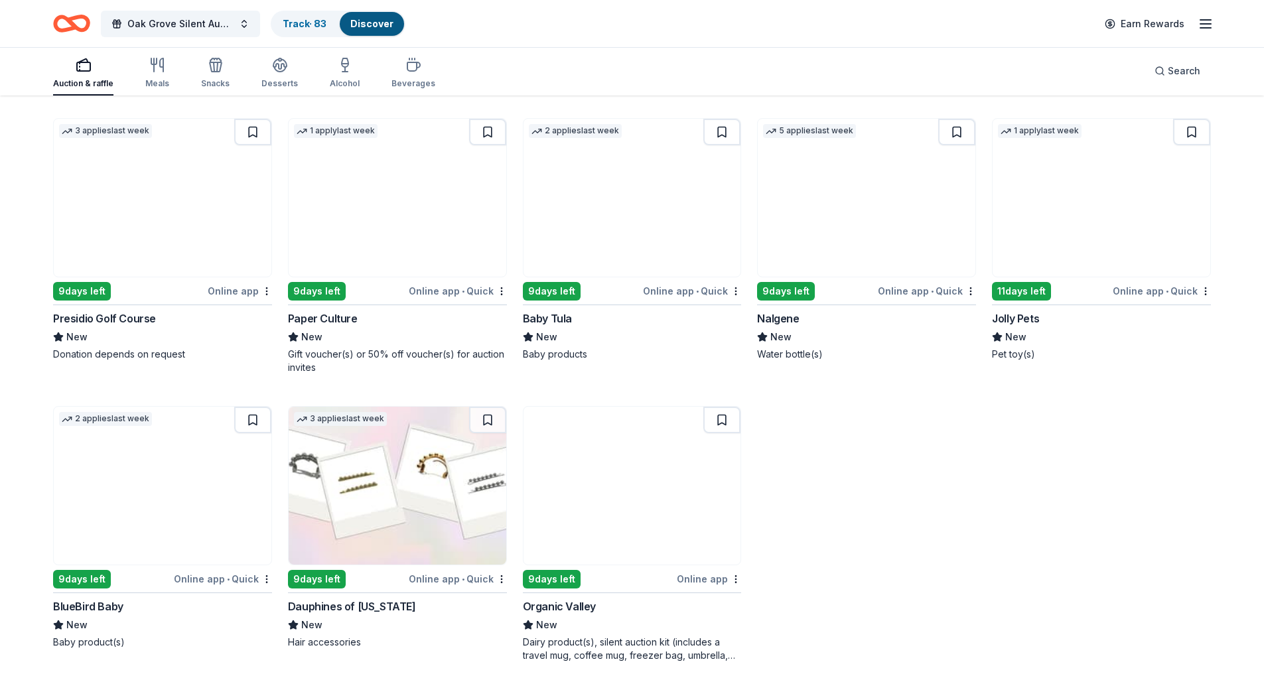
scroll to position [3273, 0]
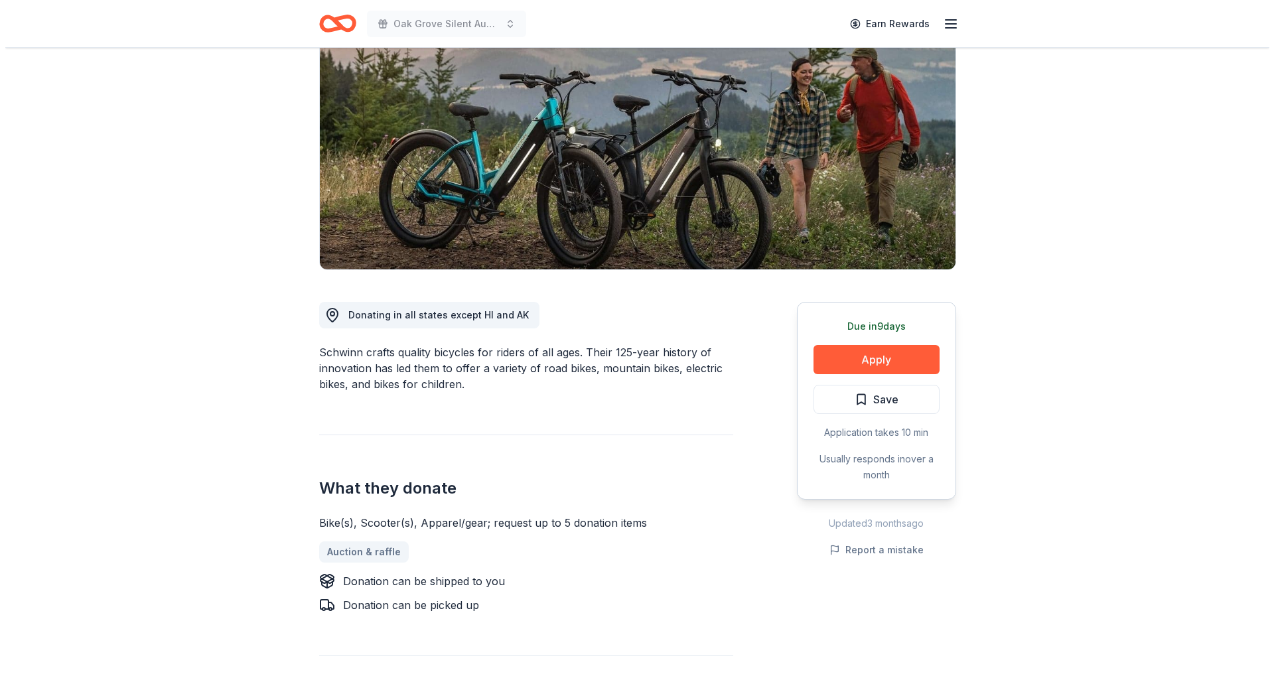
scroll to position [199, 0]
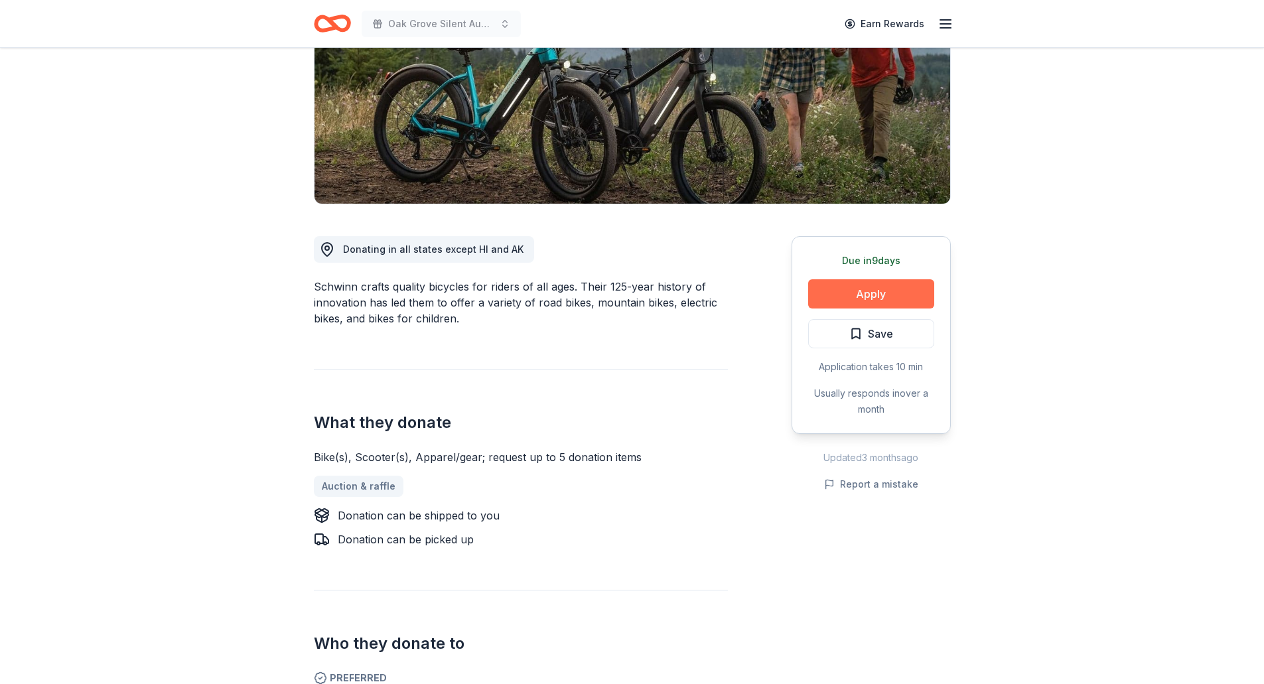
click at [869, 294] on button "Apply" at bounding box center [871, 293] width 126 height 29
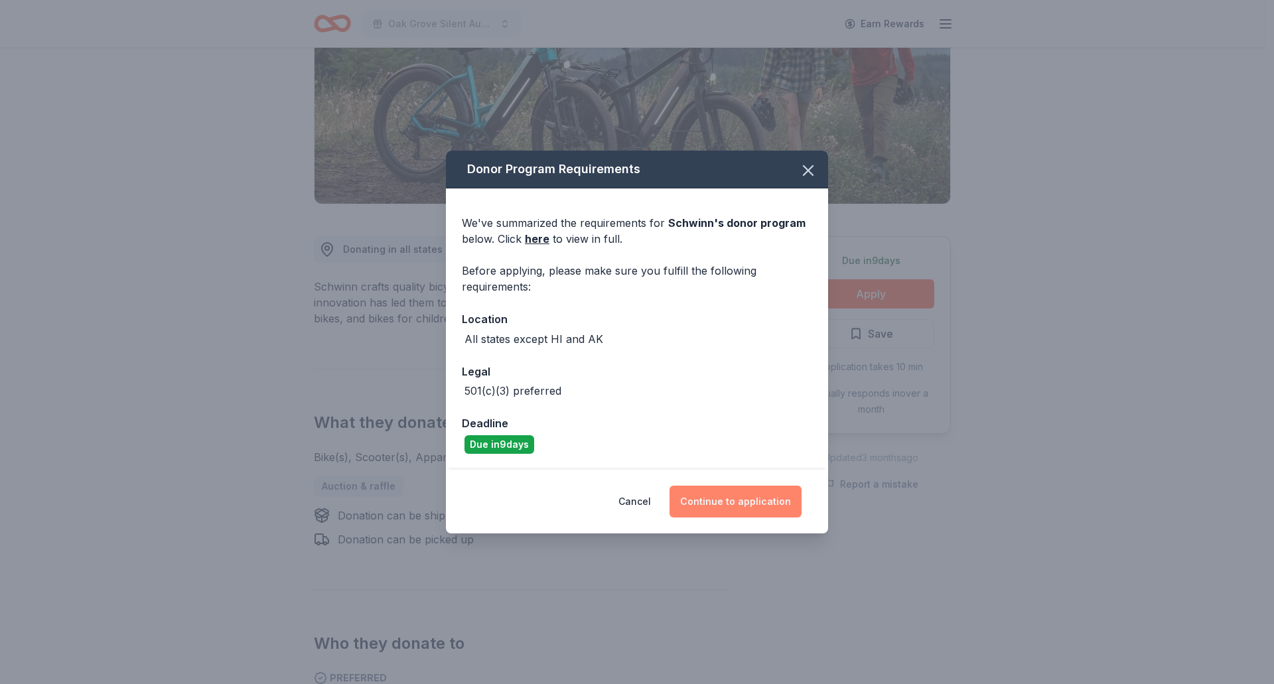
click at [764, 505] on button "Continue to application" at bounding box center [736, 502] width 132 height 32
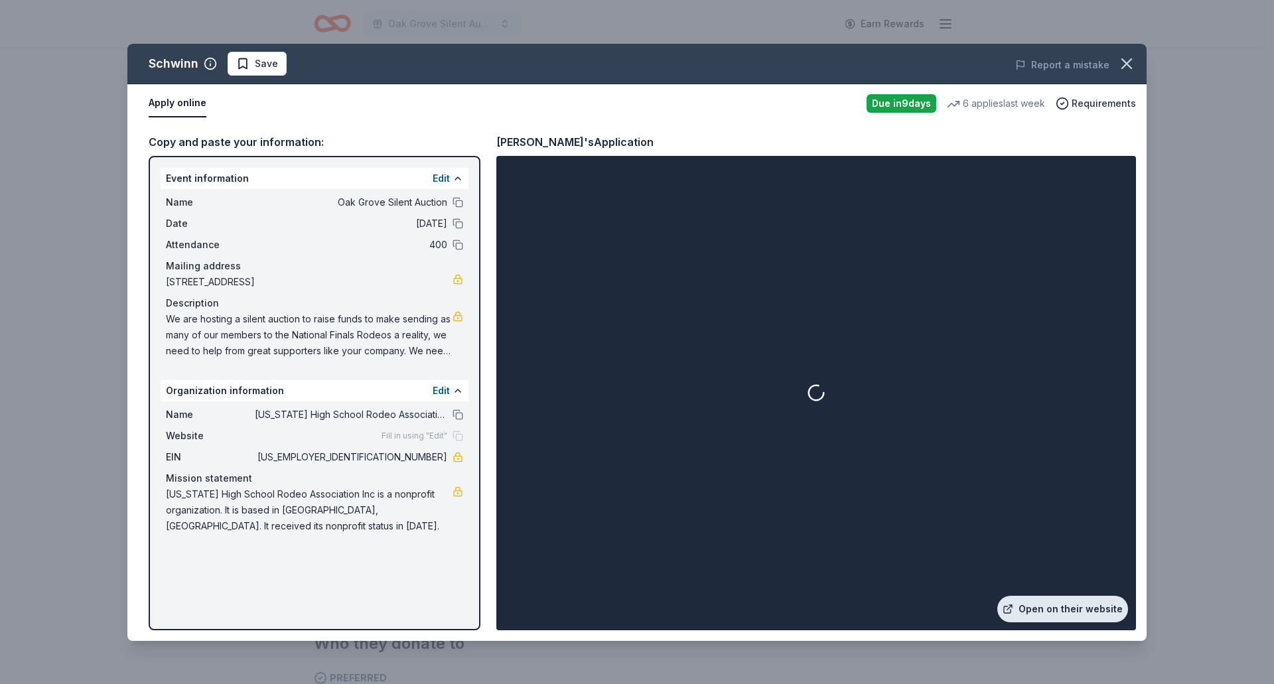
click at [1035, 613] on link "Open on their website" at bounding box center [1062, 609] width 131 height 27
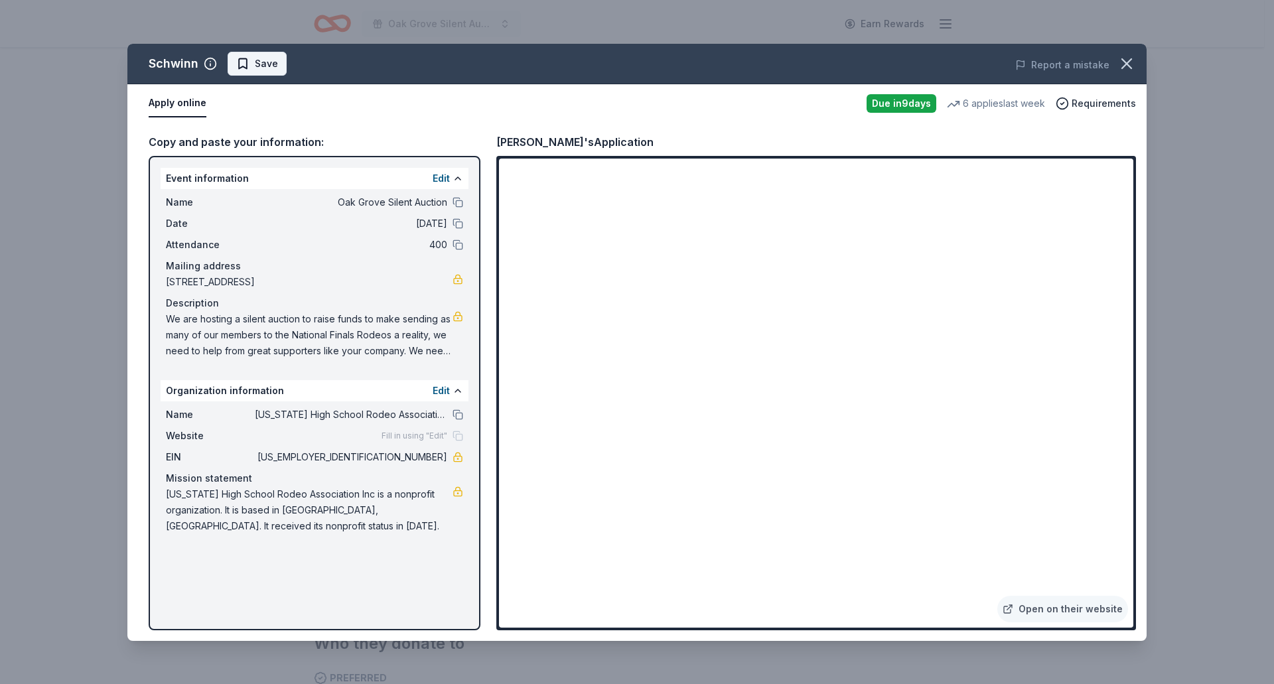
click at [249, 64] on span "Save" at bounding box center [257, 64] width 42 height 16
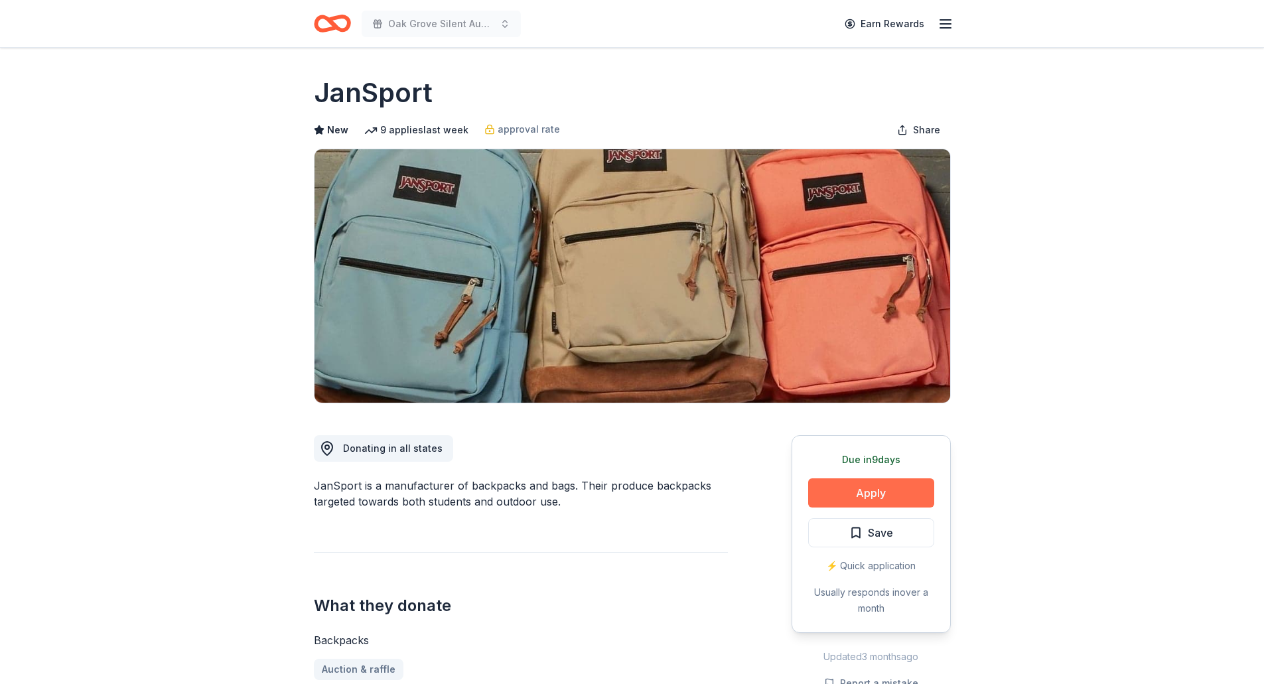
click at [868, 498] on button "Apply" at bounding box center [871, 493] width 126 height 29
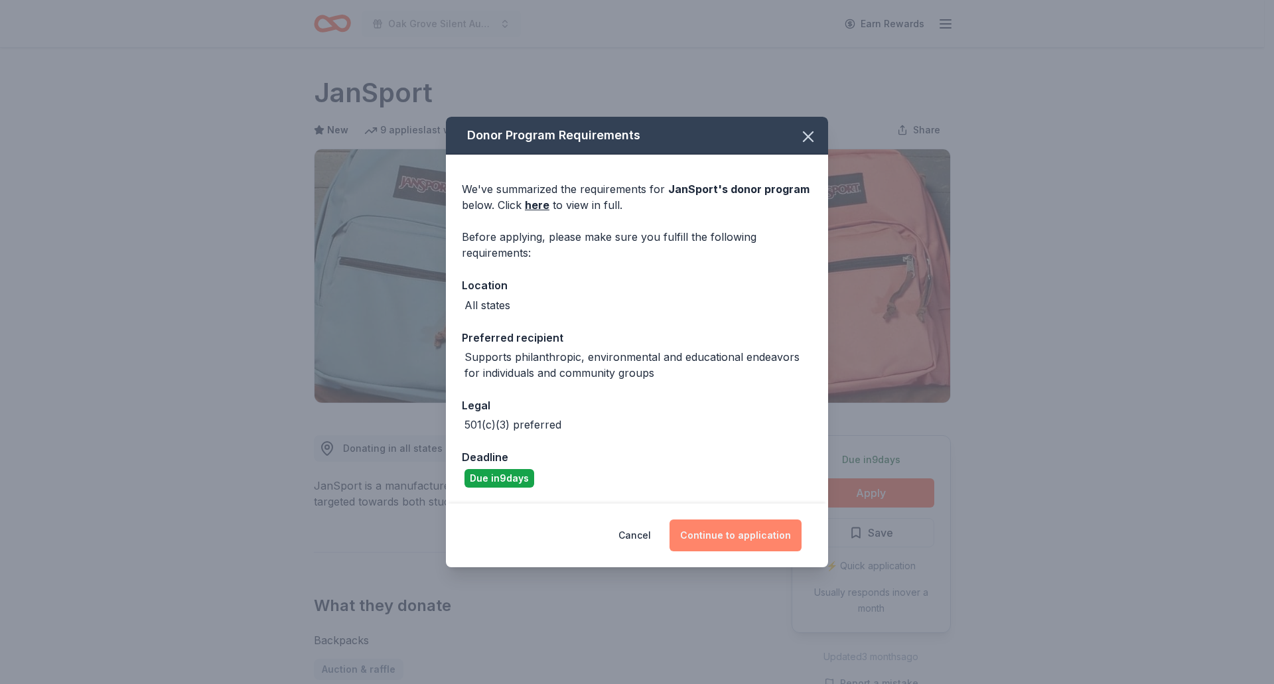
click at [726, 535] on button "Continue to application" at bounding box center [736, 536] width 132 height 32
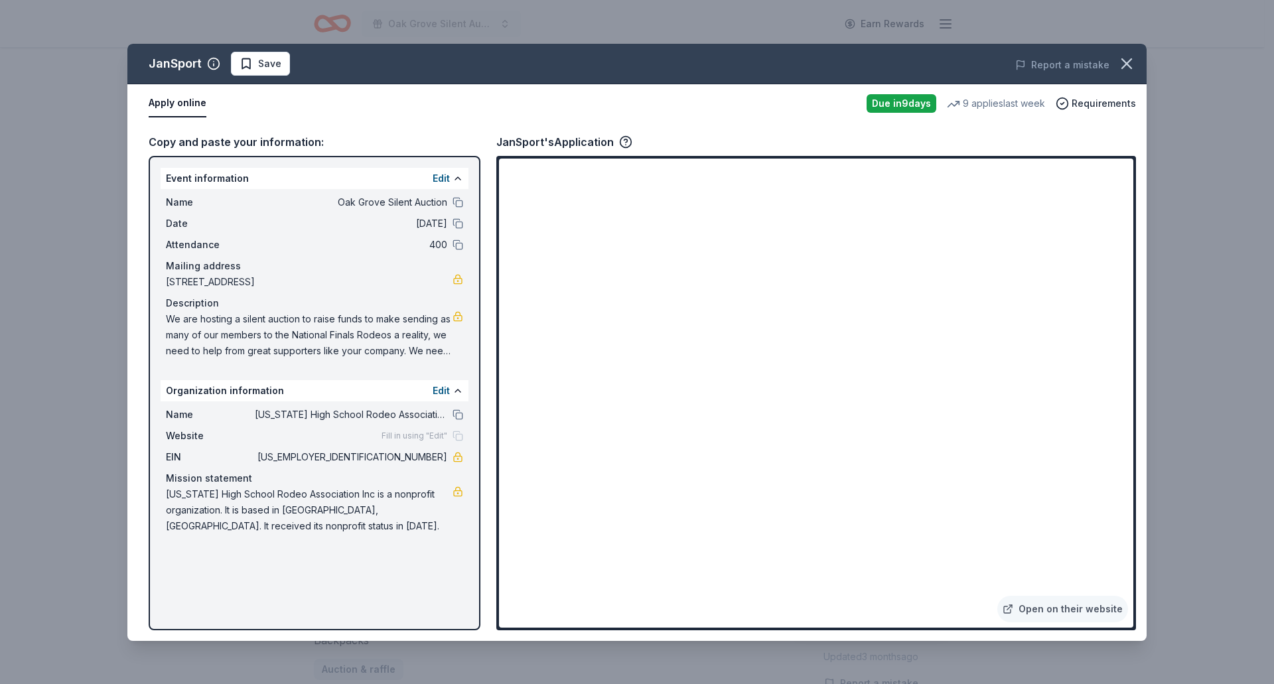
drag, startPoint x: 242, startPoint y: 62, endPoint x: 261, endPoint y: 53, distance: 22.0
click at [242, 62] on span "Save" at bounding box center [261, 64] width 42 height 16
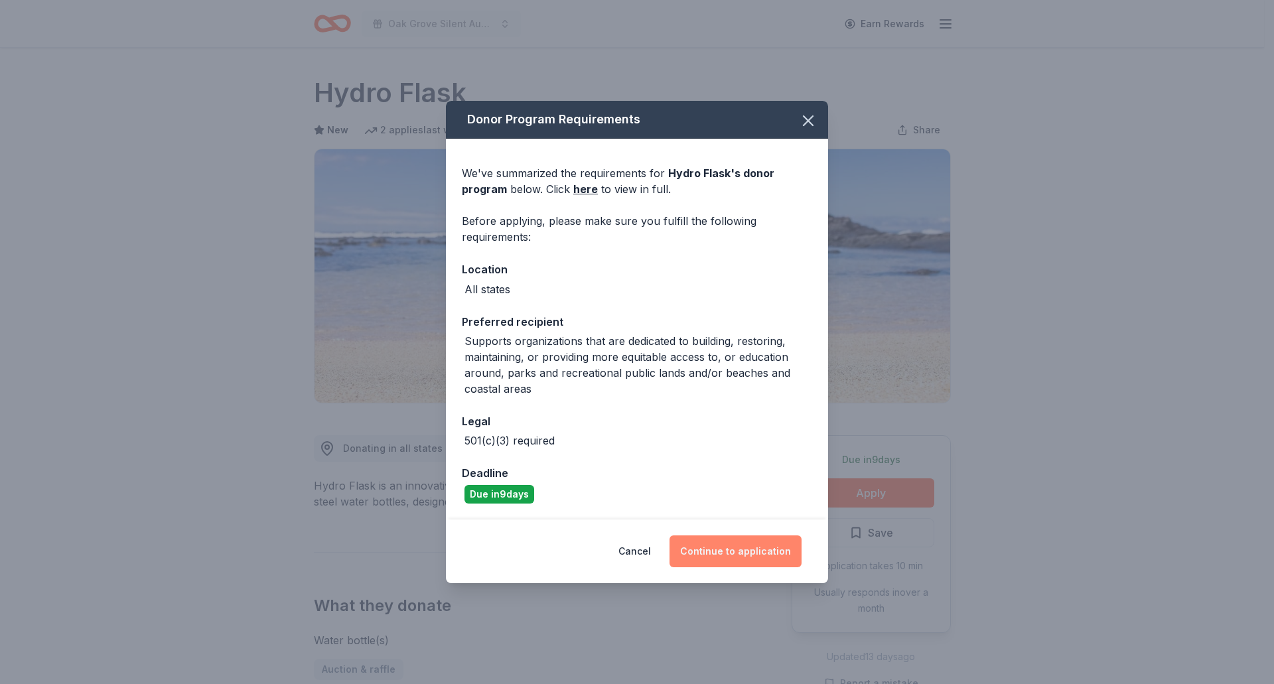
click at [773, 556] on button "Continue to application" at bounding box center [736, 552] width 132 height 32
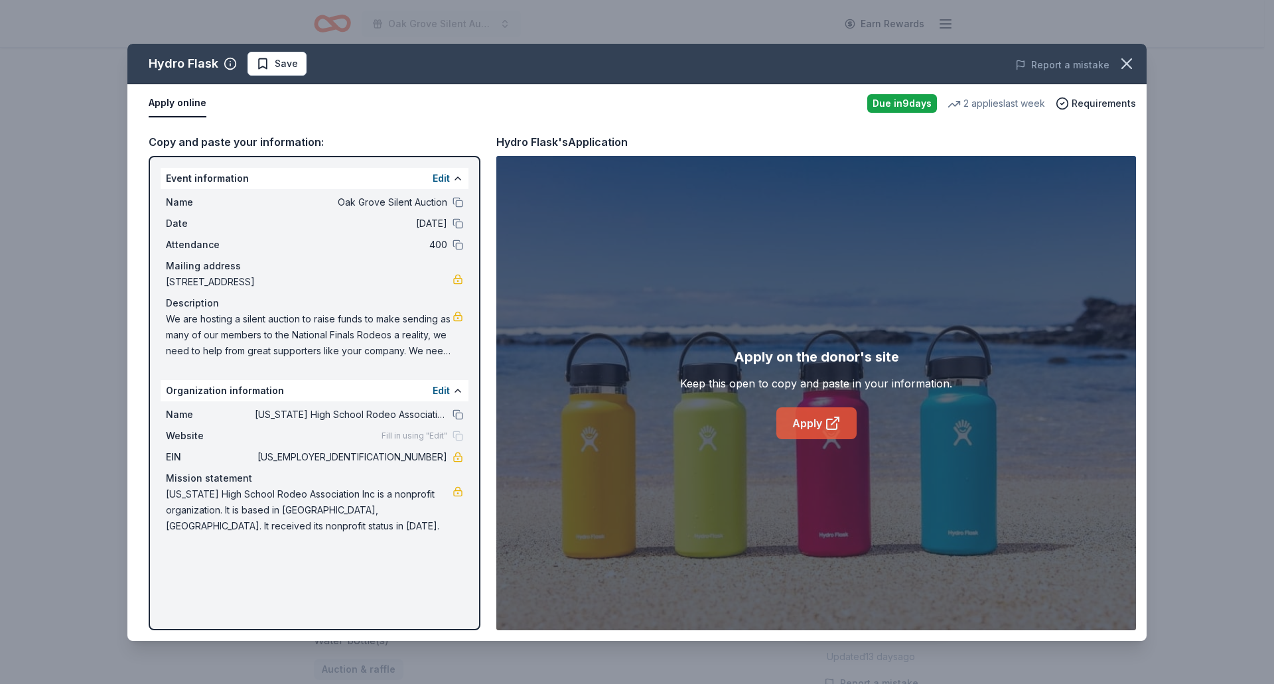
click at [810, 427] on link "Apply" at bounding box center [816, 423] width 80 height 32
